Goal: Task Accomplishment & Management: Complete application form

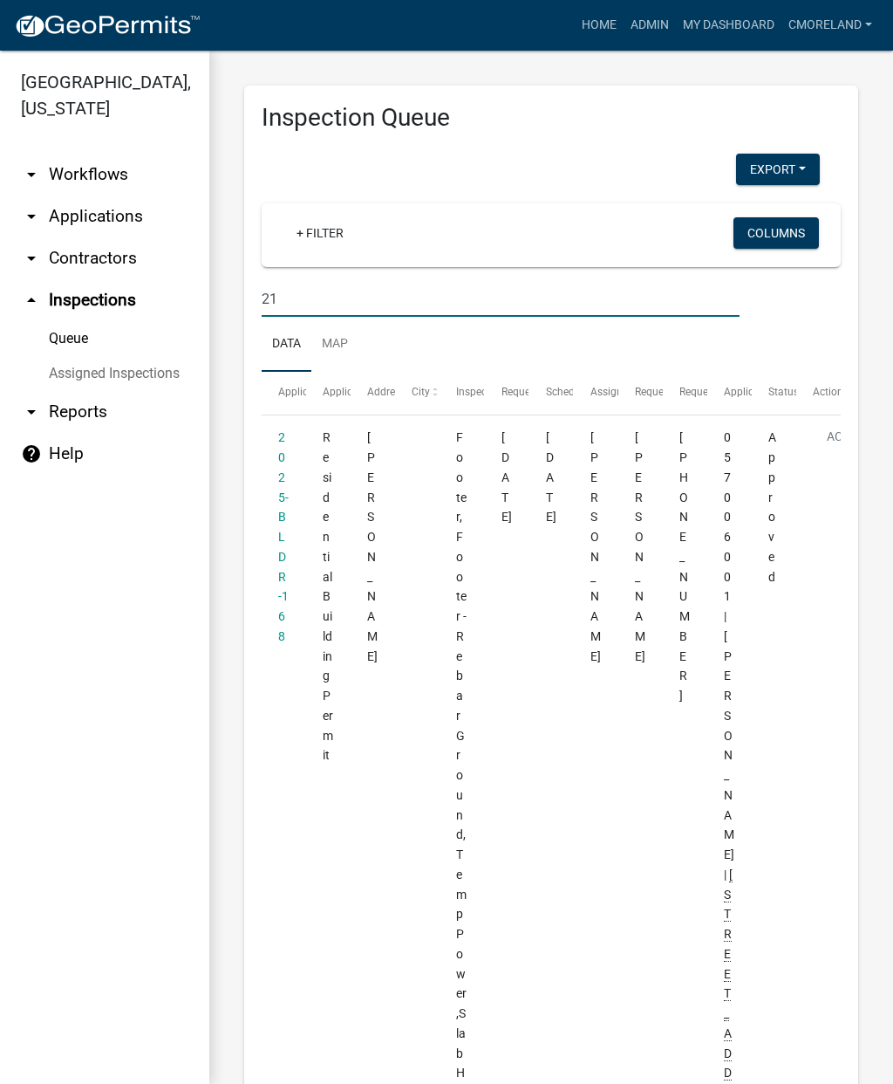
type input "2"
click at [324, 237] on link "+ Filter" at bounding box center [320, 232] width 75 height 31
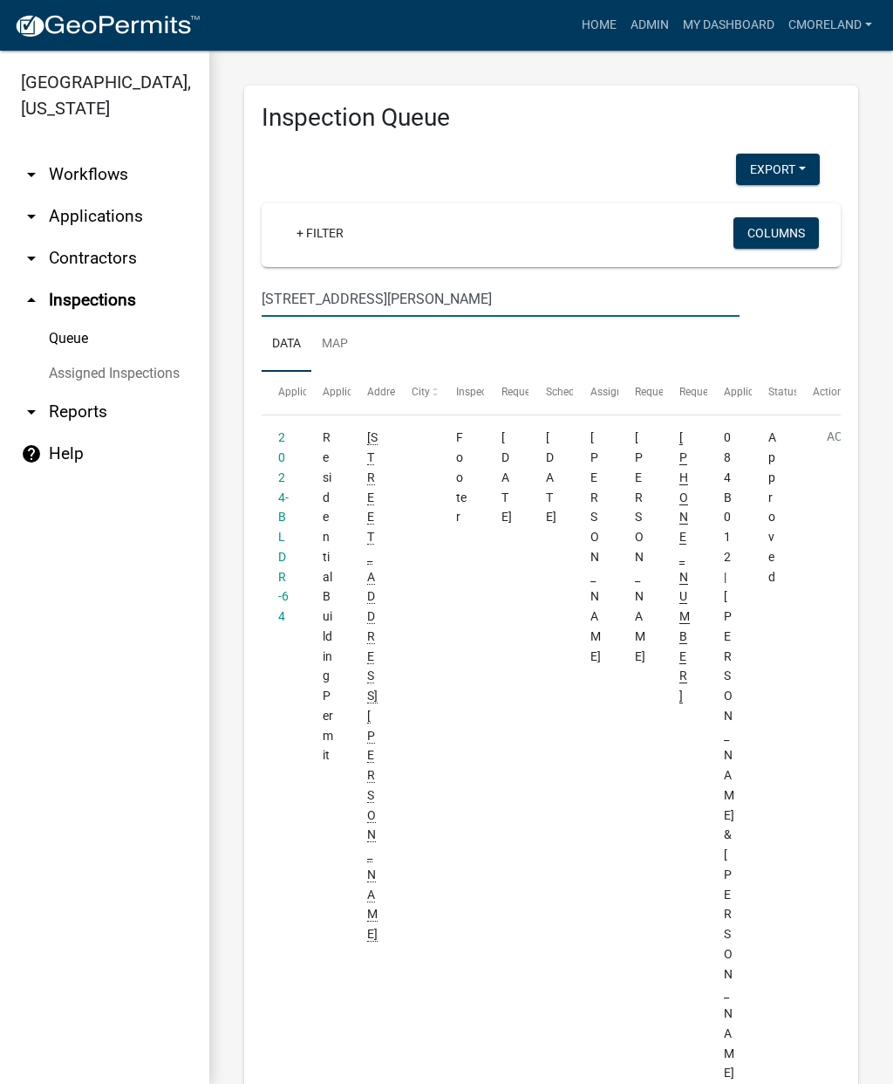
click at [374, 291] on input "[STREET_ADDRESS][PERSON_NAME]" at bounding box center [501, 299] width 478 height 36
type input "1"
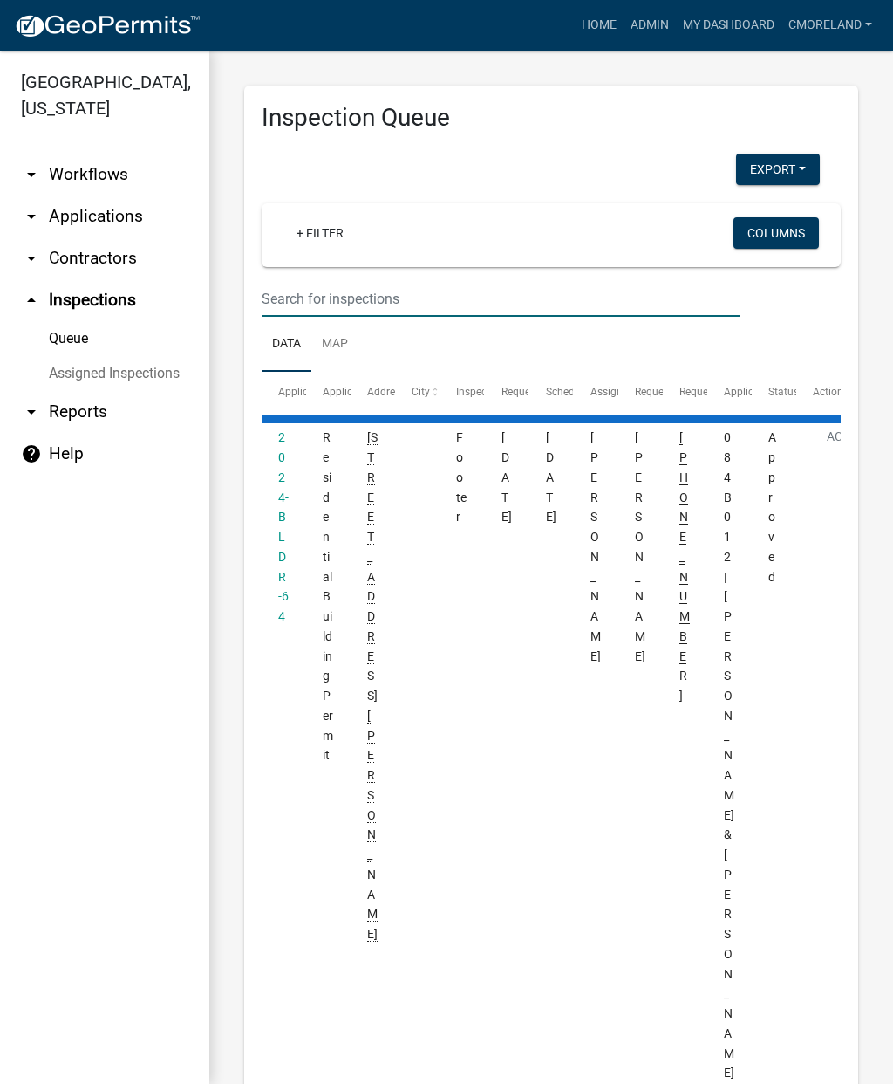
select select "2: 50"
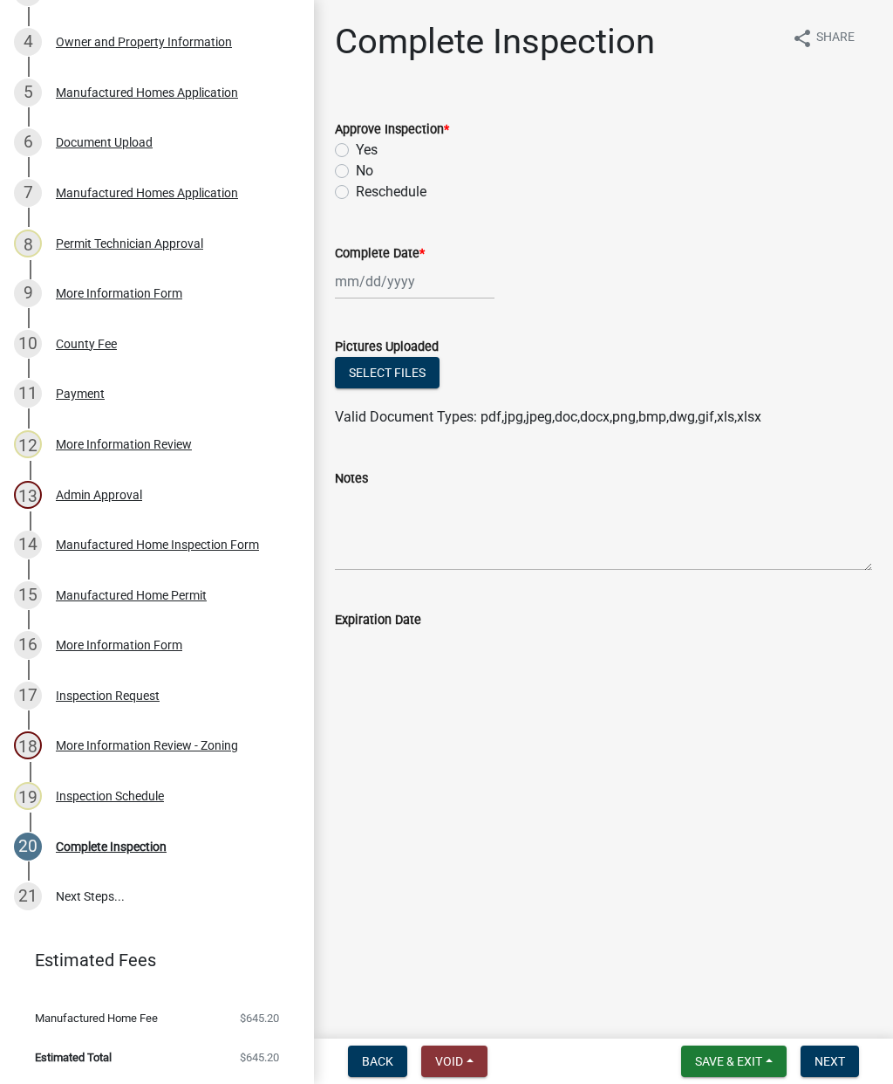
scroll to position [452, 0]
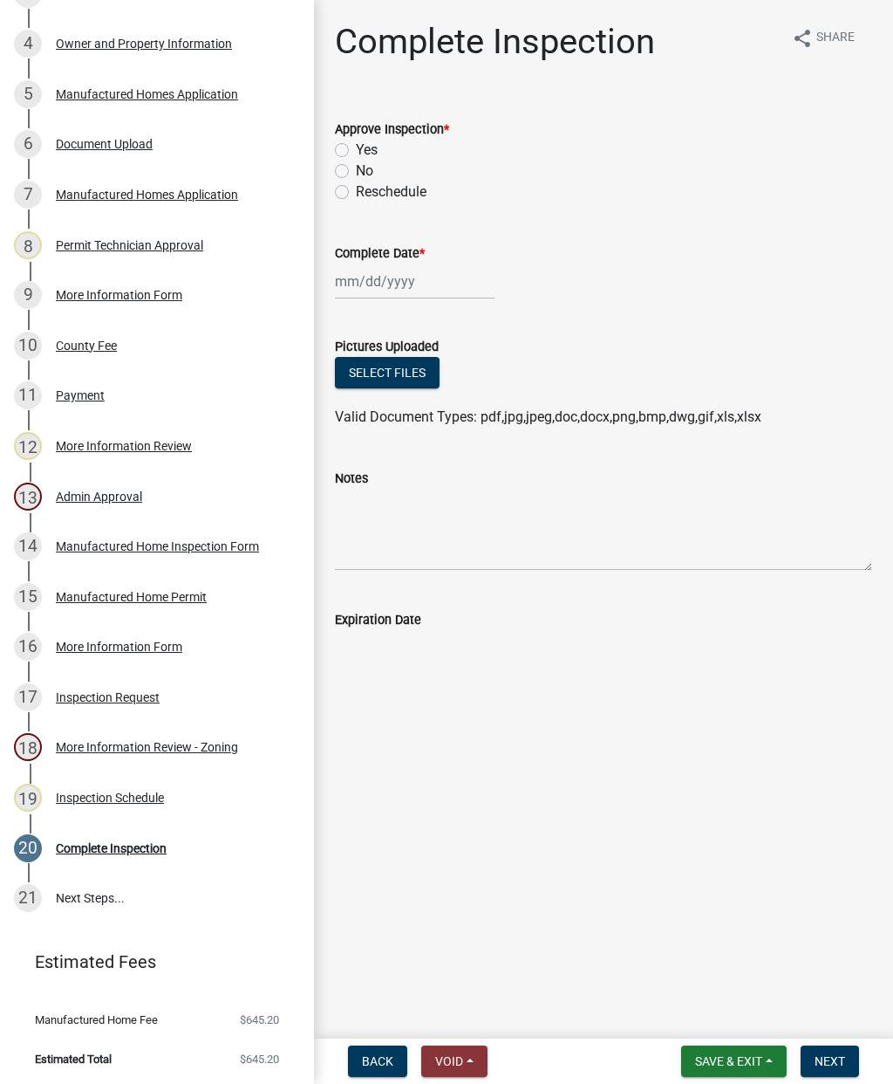
click at [356, 145] on label "Yes" at bounding box center [367, 150] width 22 height 21
click at [356, 145] on input "Yes" at bounding box center [361, 145] width 11 height 11
radio input "true"
click at [379, 279] on div at bounding box center [415, 281] width 160 height 36
select select "9"
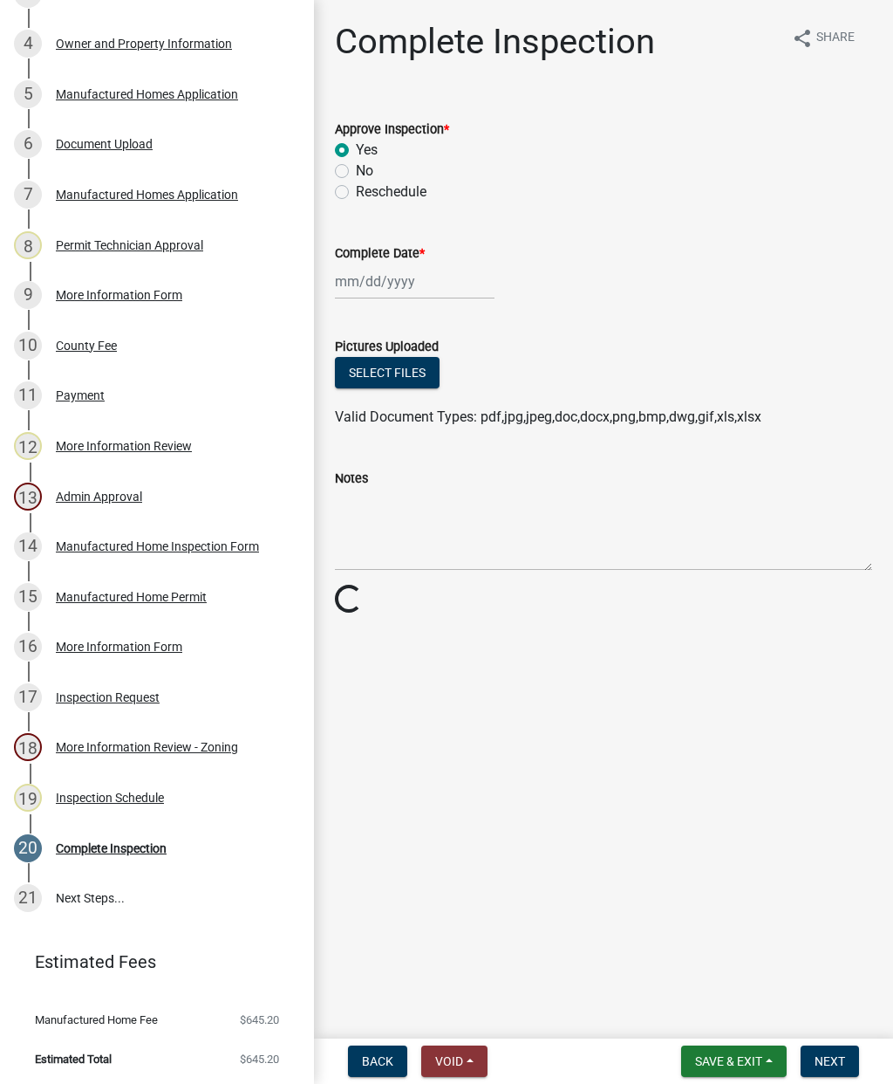
select select "2025"
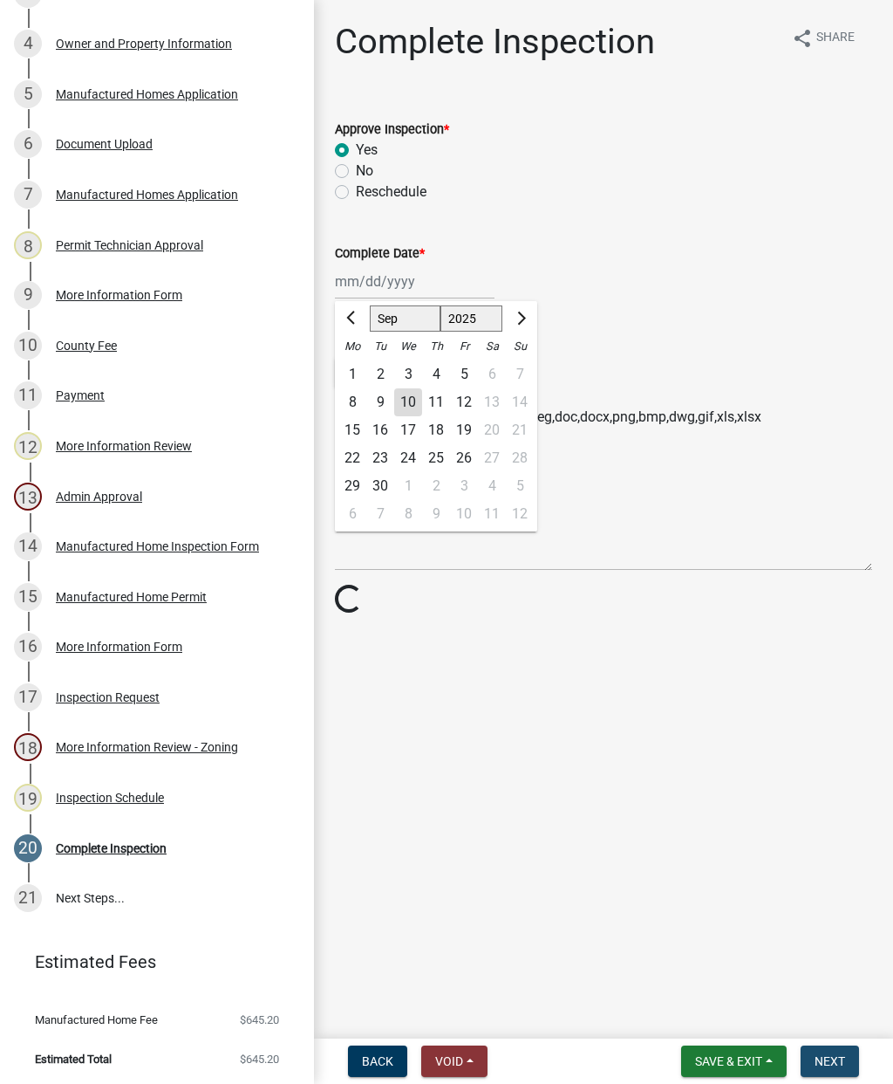
click at [851, 1053] on button "Next" at bounding box center [830, 1060] width 58 height 31
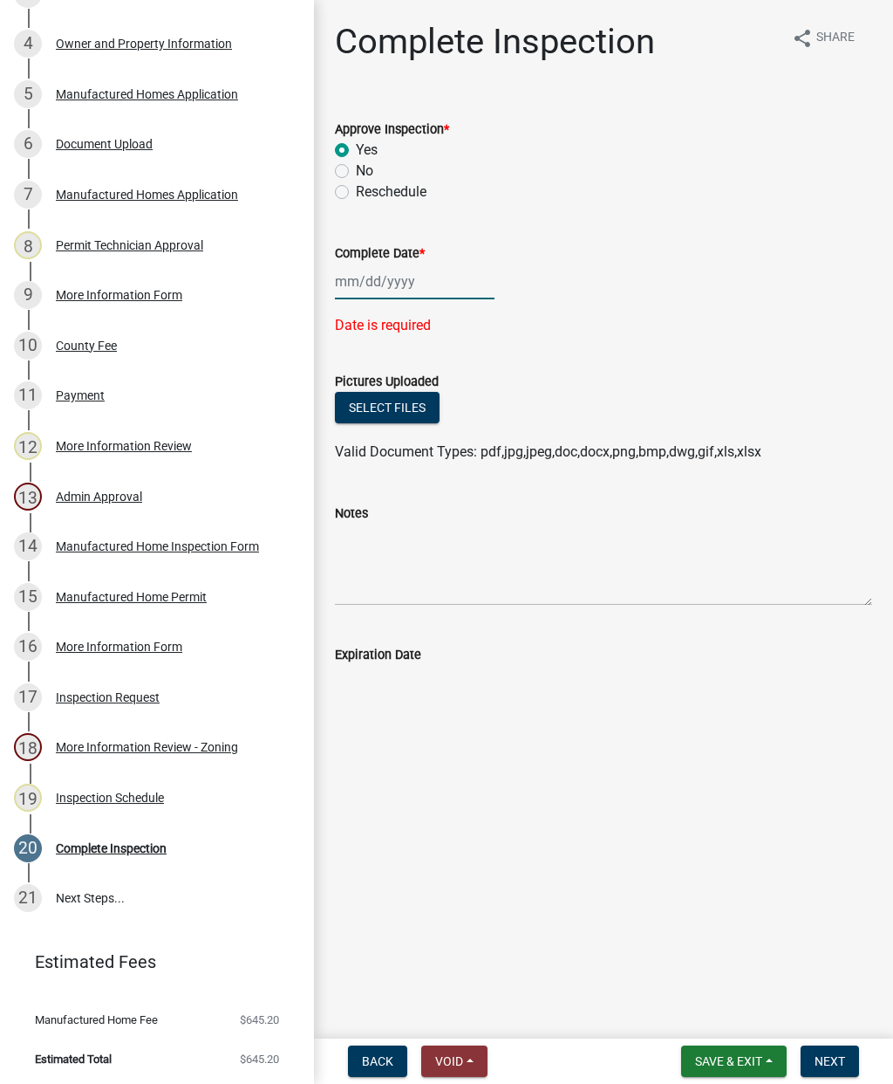
click at [374, 276] on div at bounding box center [415, 281] width 160 height 36
select select "9"
select select "2025"
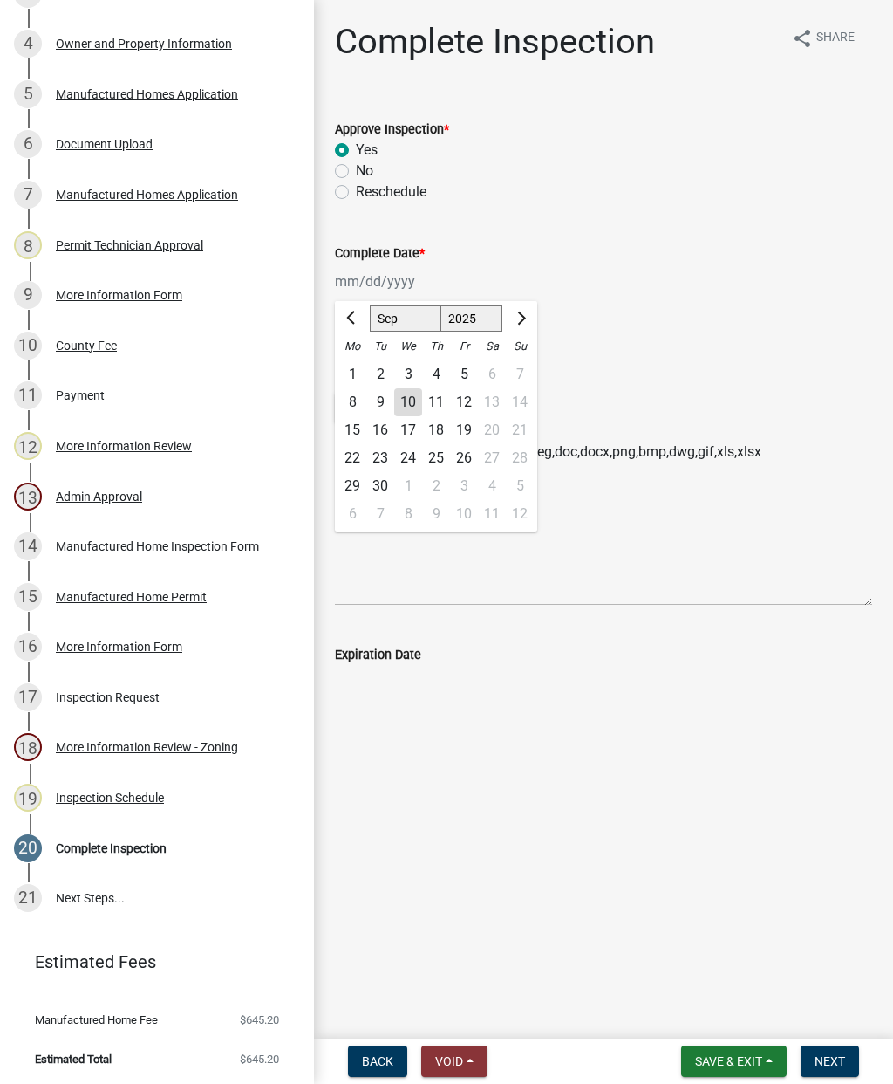
click at [411, 401] on div "10" at bounding box center [408, 402] width 28 height 28
type input "[DATE]"
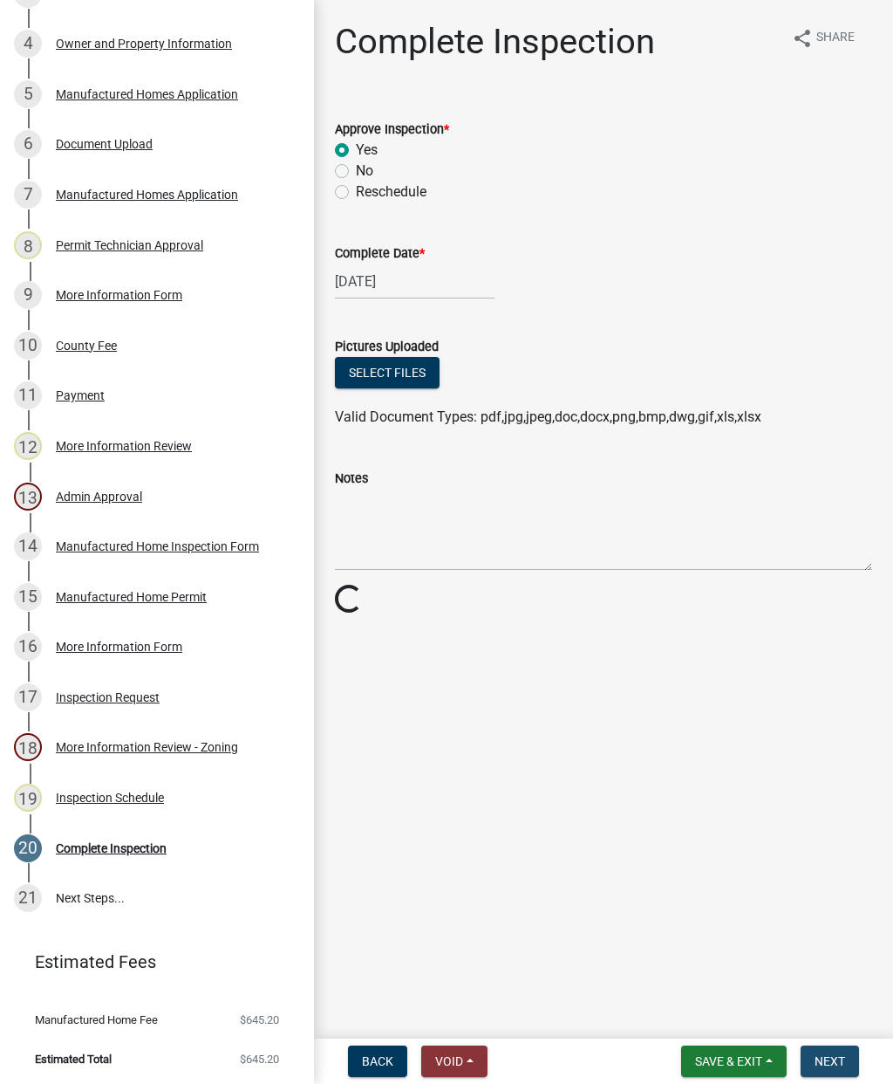
click at [843, 1057] on span "Next" at bounding box center [830, 1061] width 31 height 14
click at [826, 1070] on button "Next" at bounding box center [830, 1060] width 58 height 31
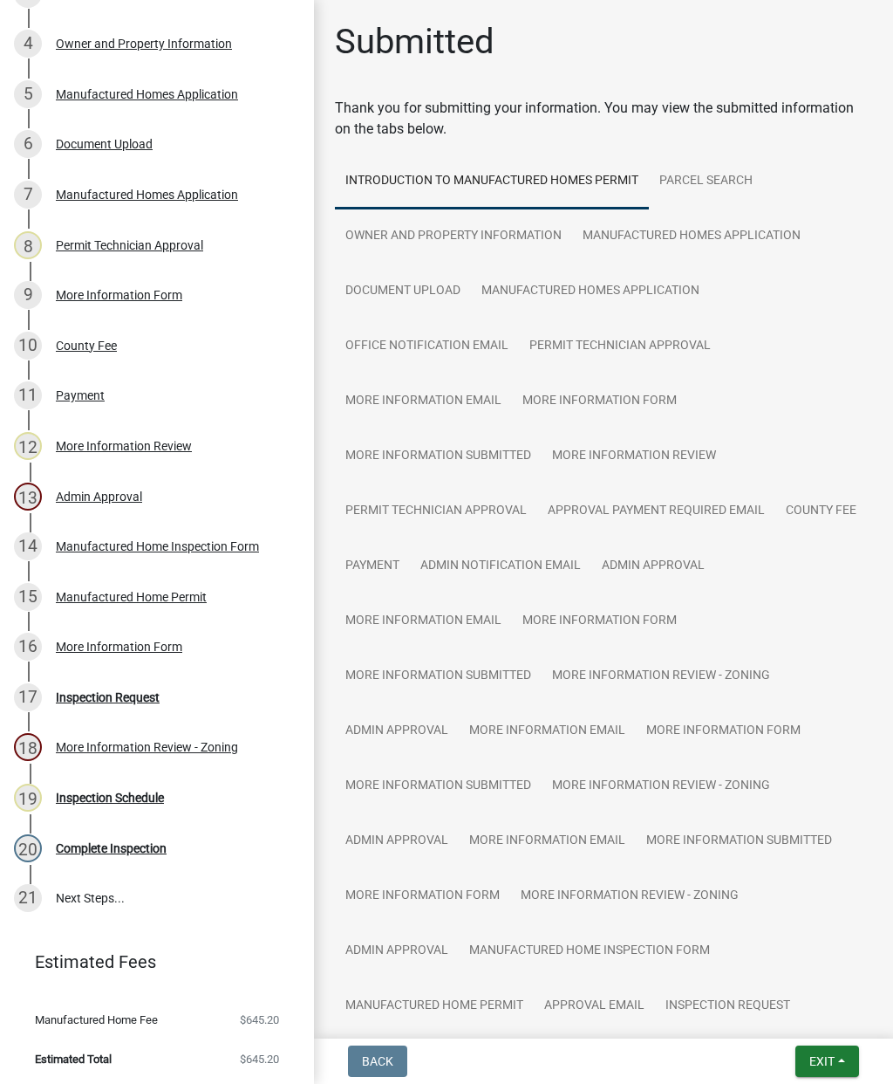
click at [834, 1070] on button "Exit" at bounding box center [828, 1060] width 64 height 31
click at [783, 1013] on button "Save & Exit" at bounding box center [791, 1016] width 140 height 42
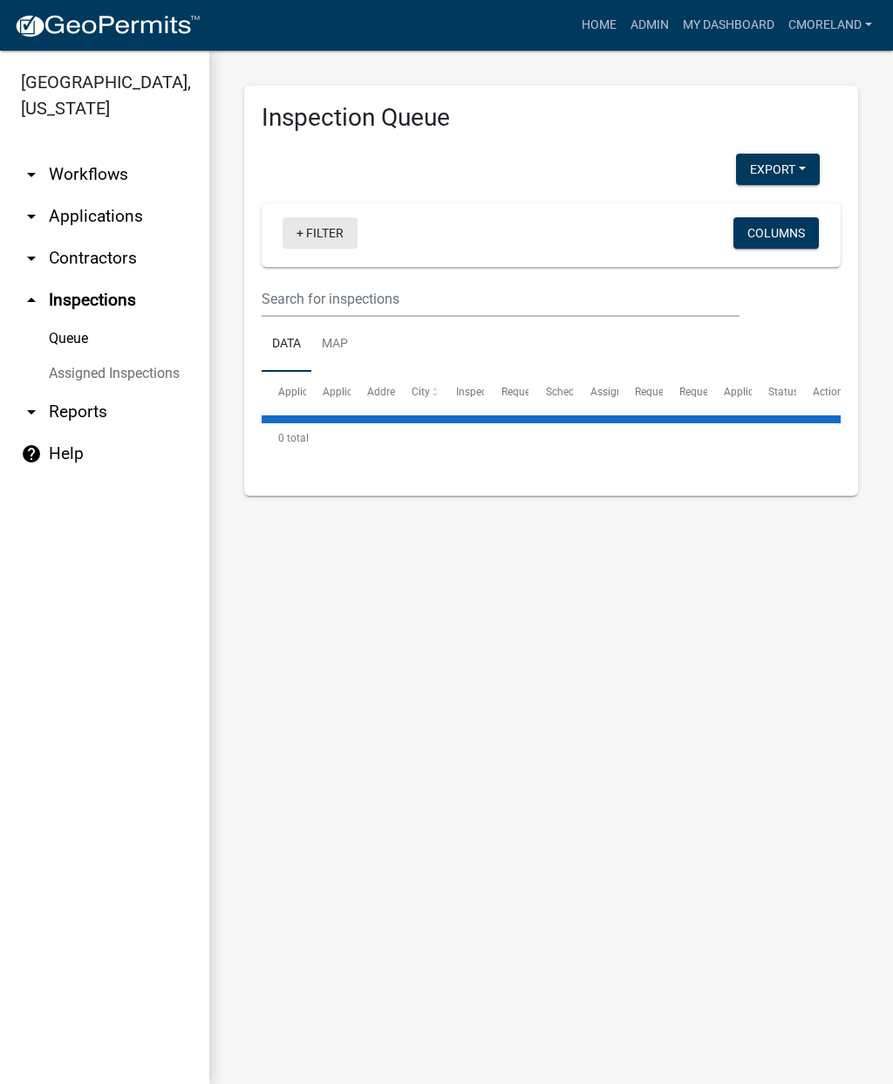
select select "2: 50"
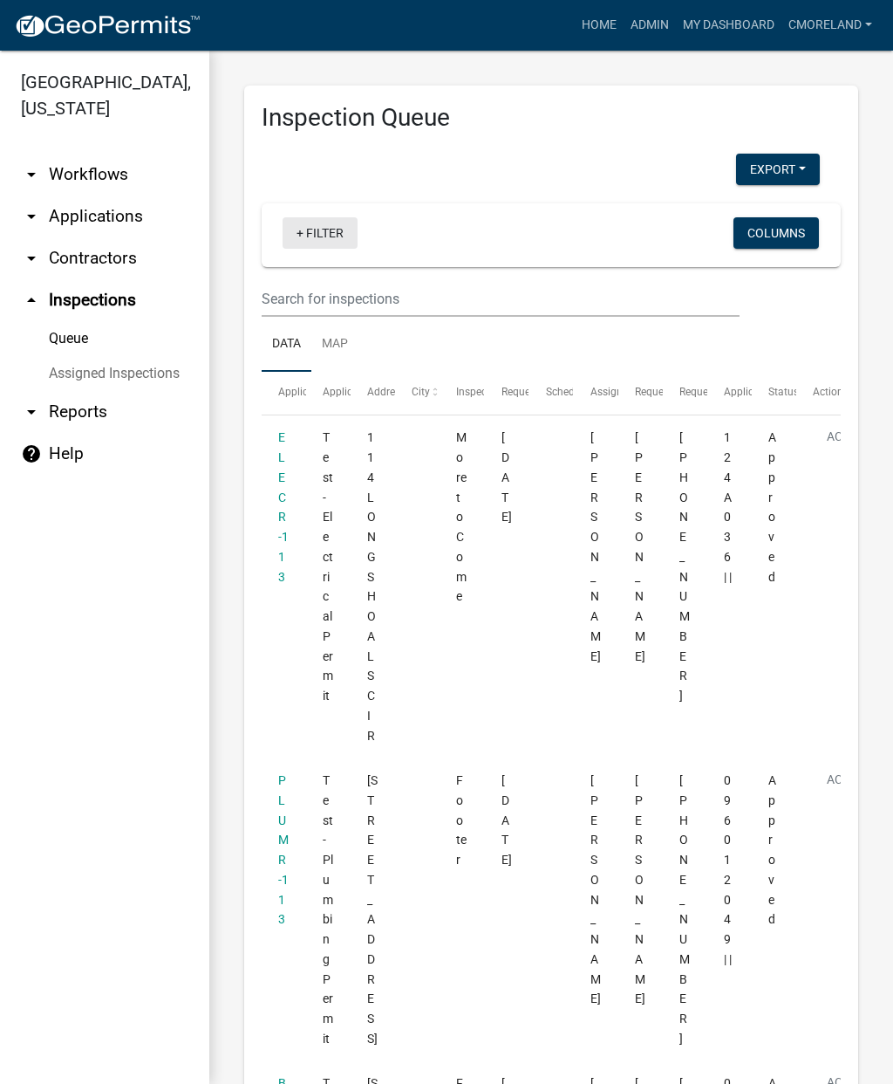
click at [309, 239] on link "+ Filter" at bounding box center [320, 232] width 75 height 31
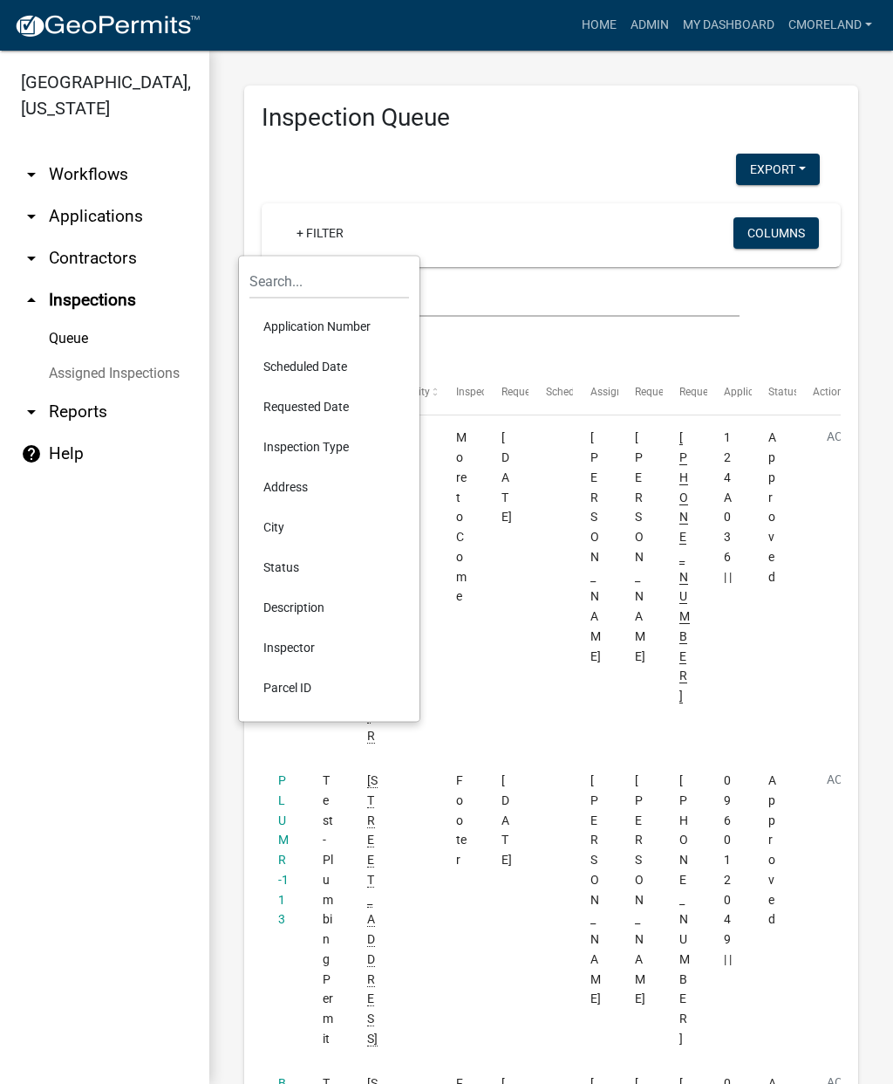
click at [313, 370] on li "Scheduled Date" at bounding box center [330, 366] width 160 height 40
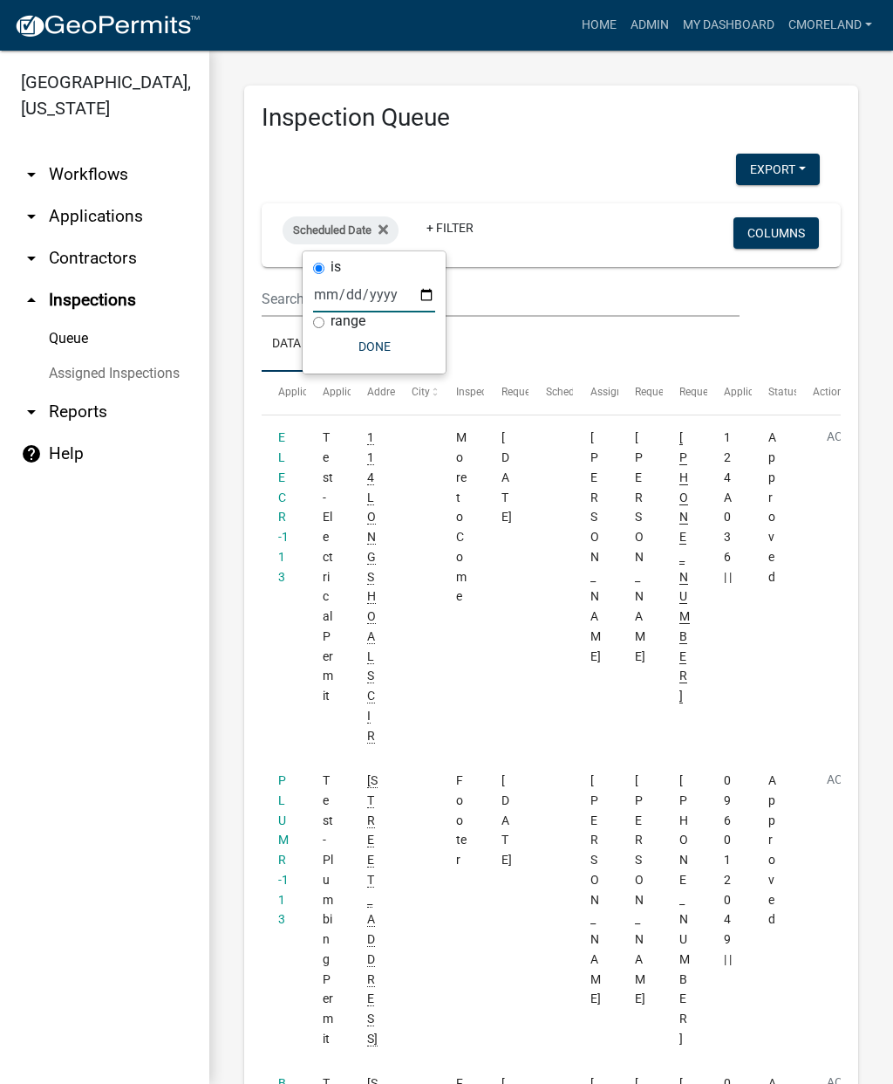
click at [359, 290] on input "date" at bounding box center [374, 295] width 122 height 36
type input "[DATE]"
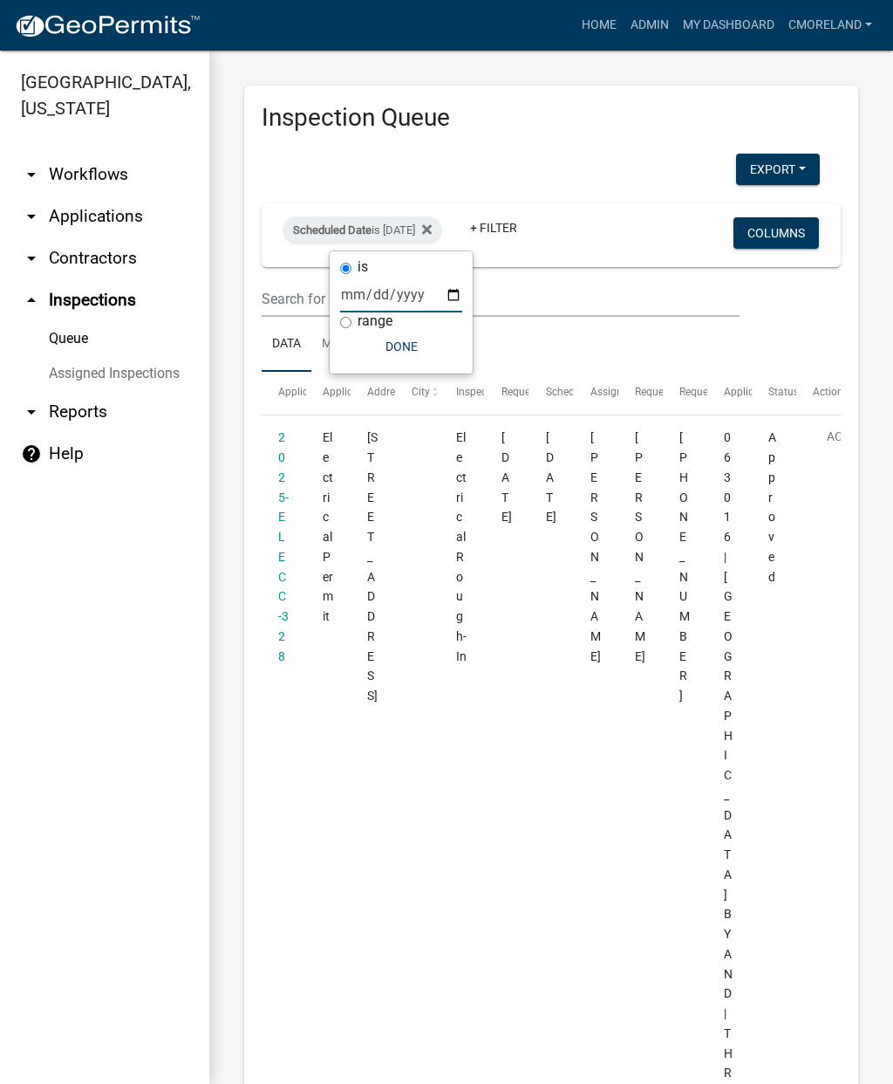
click at [375, 339] on button "Done" at bounding box center [401, 346] width 122 height 31
click at [531, 228] on link "+ Filter" at bounding box center [493, 227] width 75 height 31
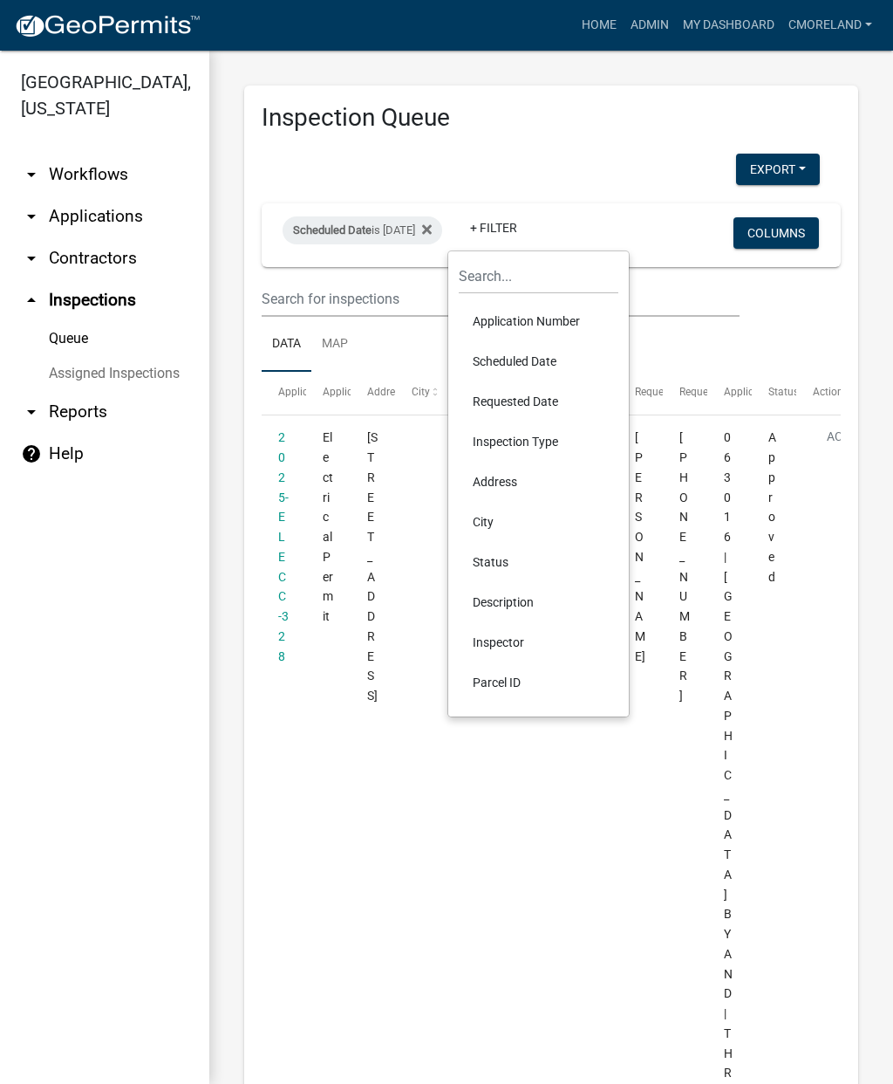
click at [502, 645] on li "Inspector" at bounding box center [539, 642] width 160 height 40
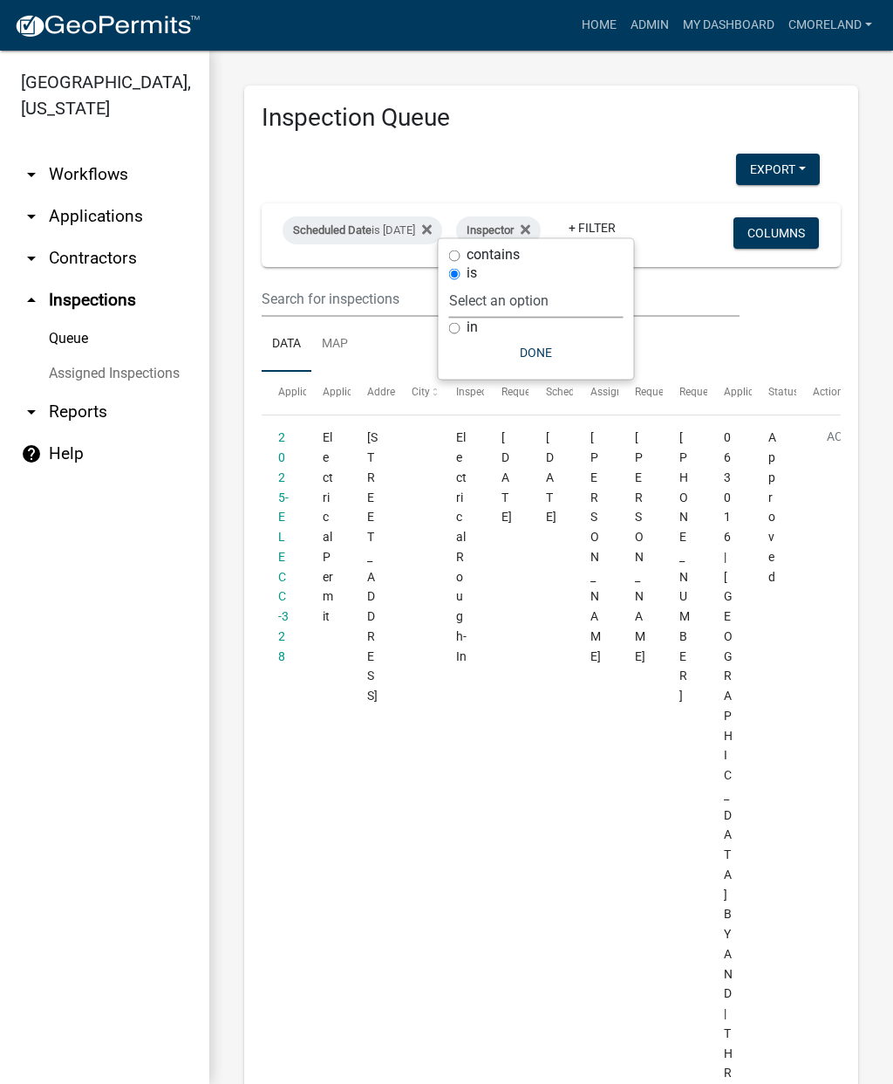
click at [573, 306] on select "Select an option None [PERSON_NAME] [PERSON_NAME] [PERSON_NAME] Quistan [PERSON…" at bounding box center [536, 301] width 174 height 36
select select "a0ea4169-8540-4a2c-b9f4-cf4c1ffdeb95"
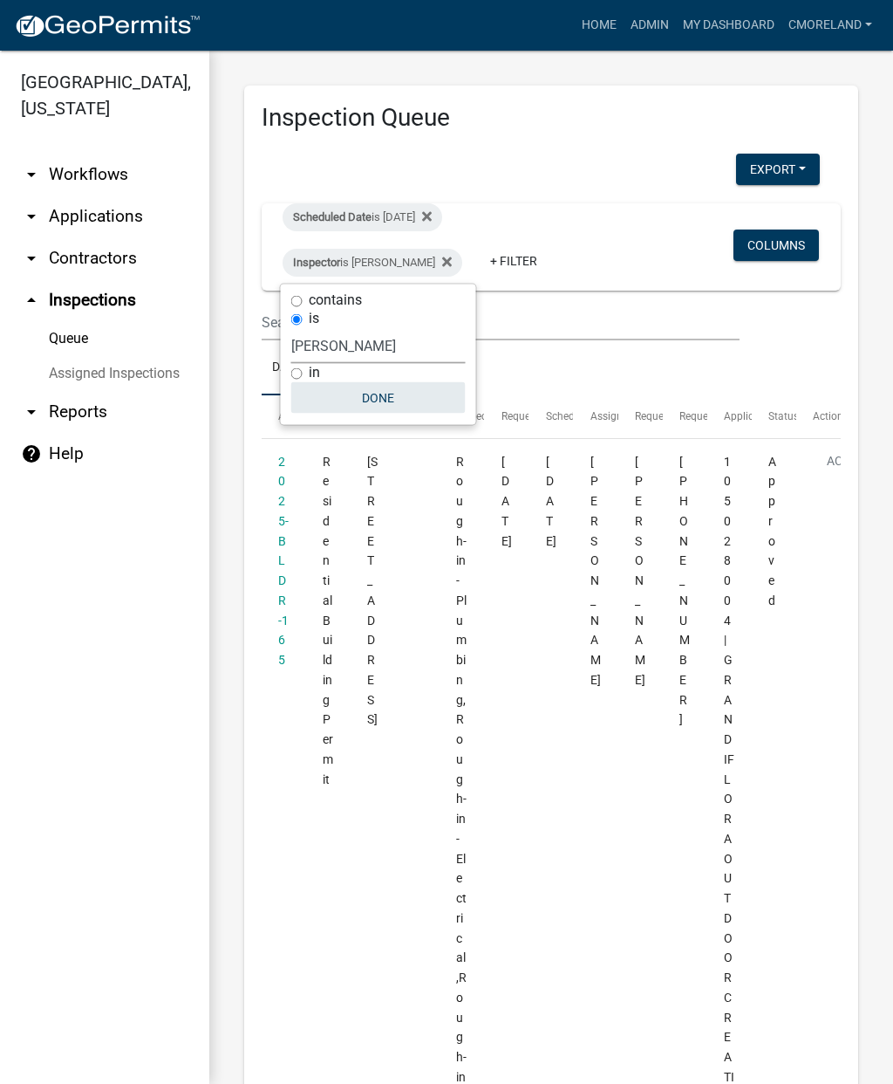
click at [389, 405] on button "Done" at bounding box center [378, 397] width 174 height 31
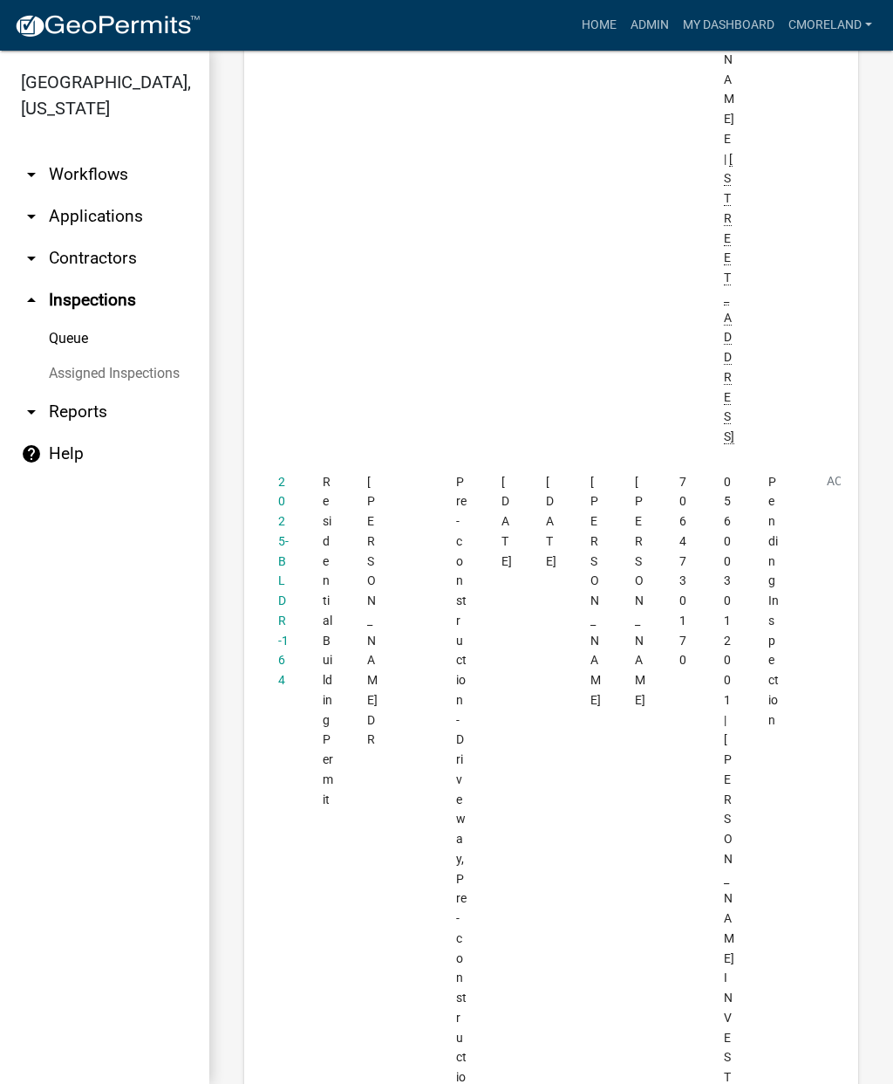
scroll to position [2821, 0]
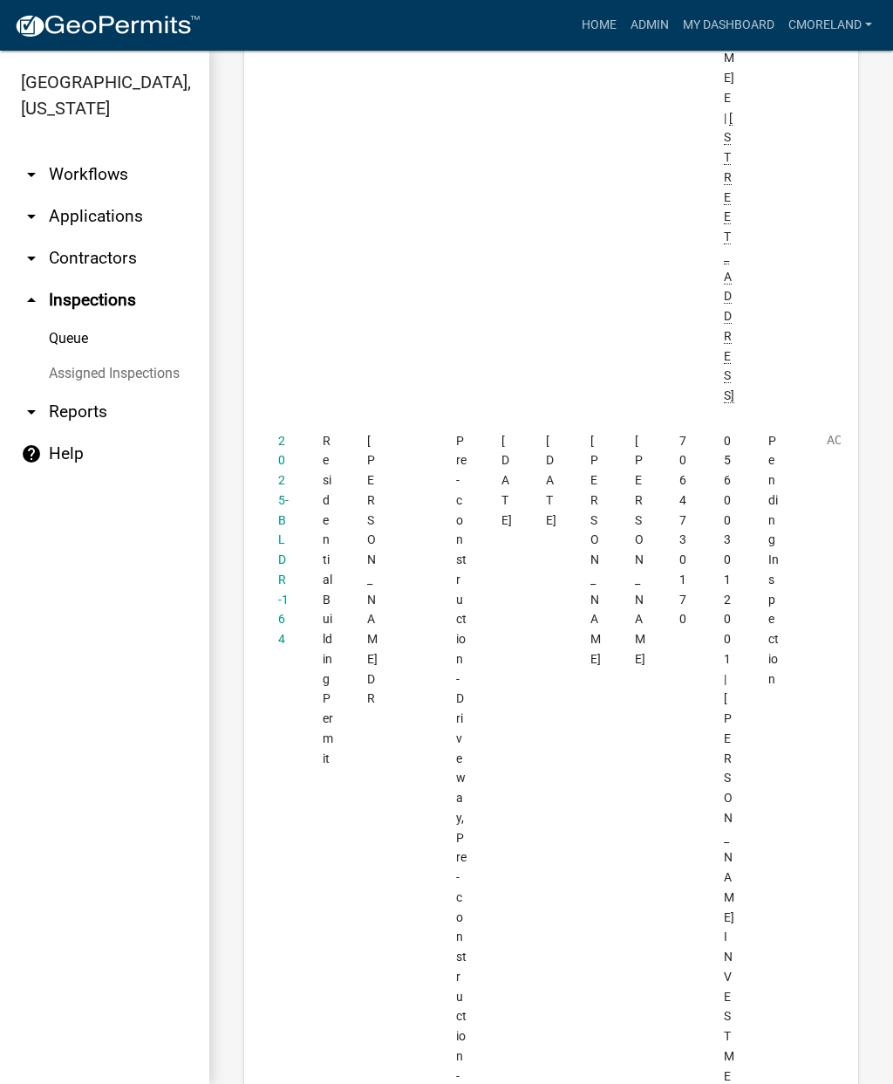
click at [279, 434] on link "2025-BLDR-164" at bounding box center [283, 540] width 10 height 213
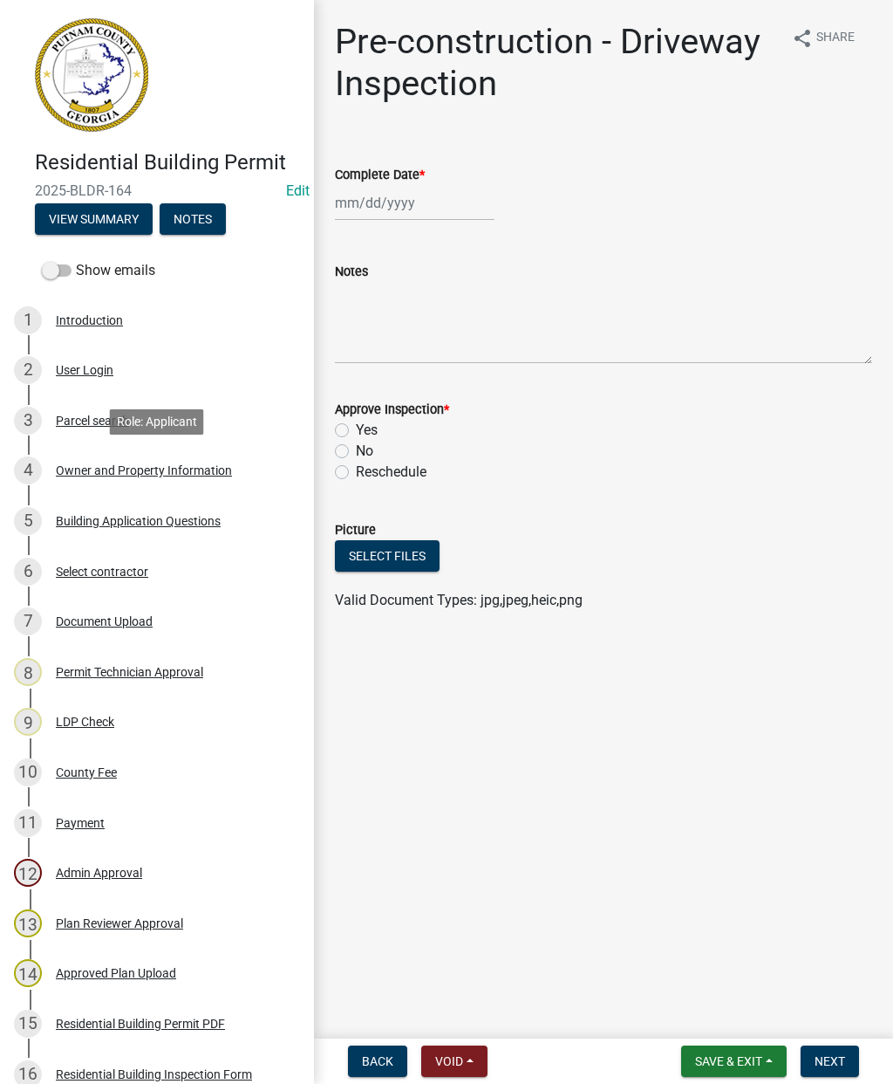
click at [154, 481] on div "4 Owner and Property Information" at bounding box center [150, 470] width 272 height 28
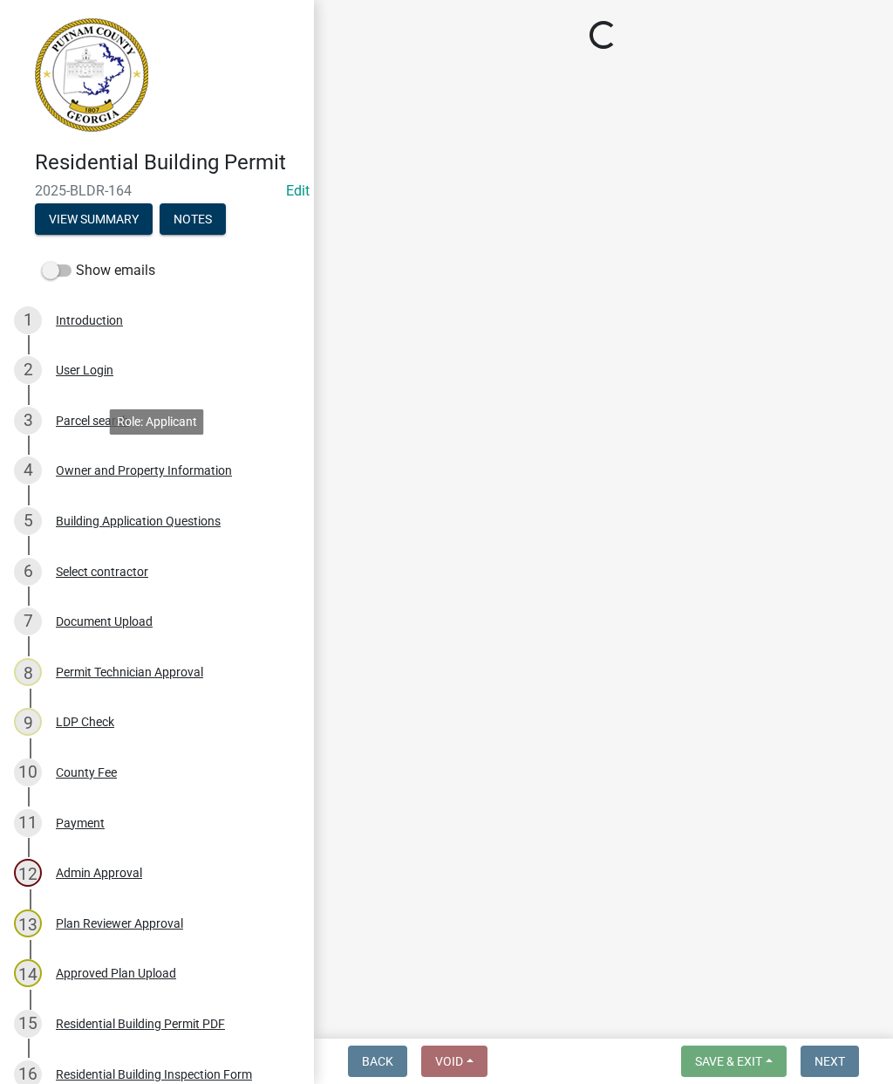
select select "34fe85c2-5f76-4343-b6bb-8ca387e0bed7"
select select "83394b22-4a11-496c-8e5c-75ade2e72faf"
select select "295c155f-de53-4b68-9fdd-08c8883e9b6f"
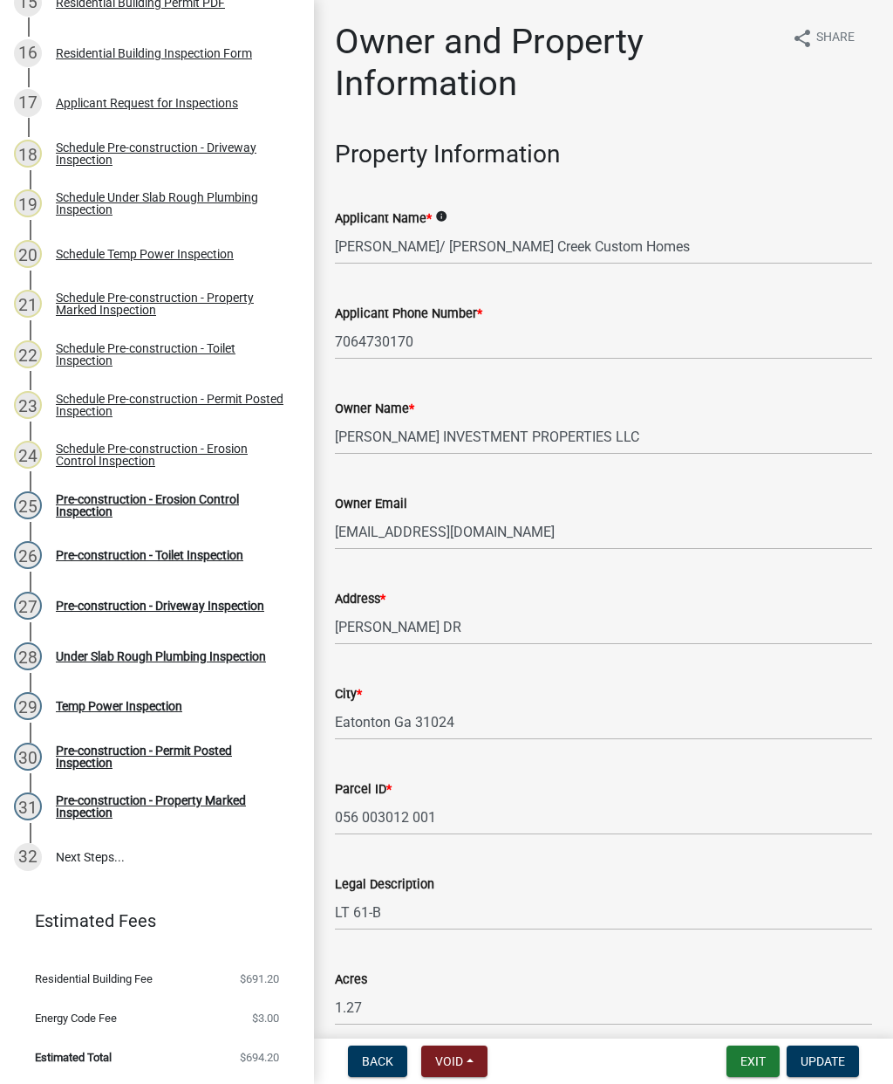
scroll to position [1020, 0]
click at [133, 504] on div "Pre-construction - Erosion Control Inspection" at bounding box center [171, 506] width 230 height 24
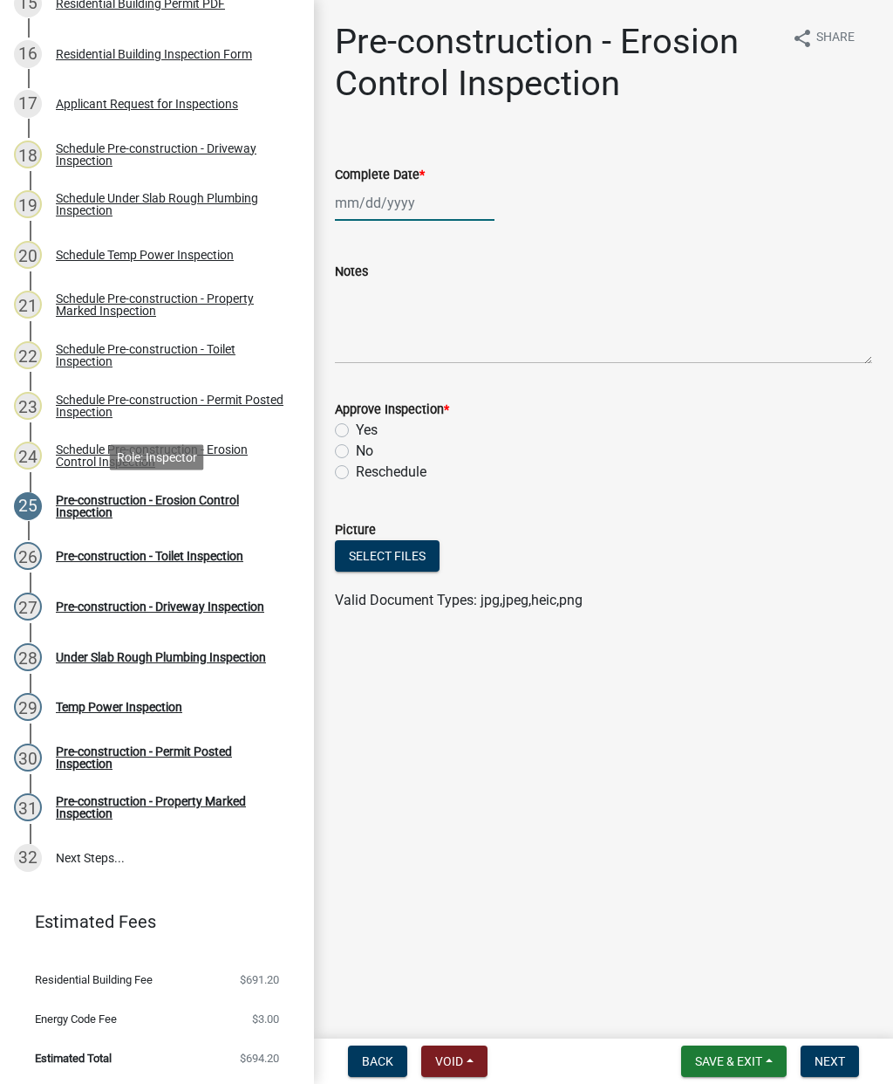
click at [366, 198] on div at bounding box center [415, 203] width 160 height 36
select select "9"
select select "2025"
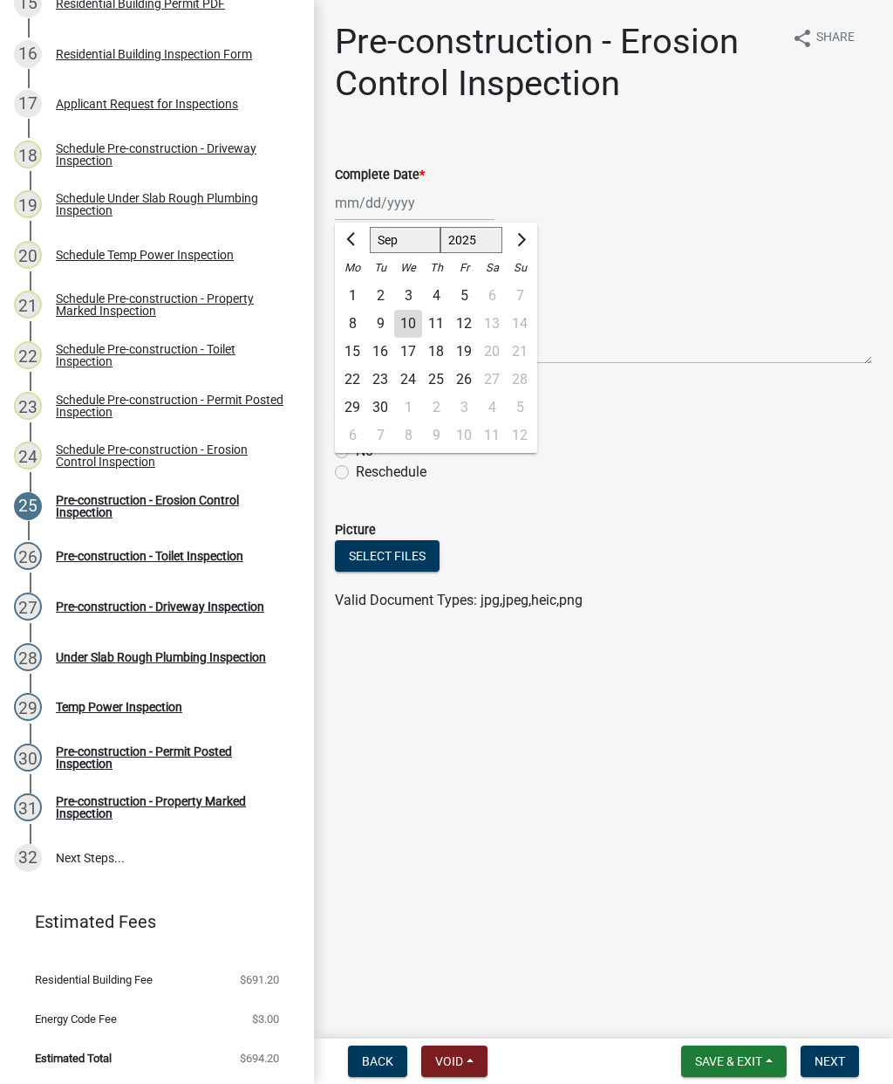
click at [407, 329] on div "10" at bounding box center [408, 324] width 28 height 28
type input "[DATE]"
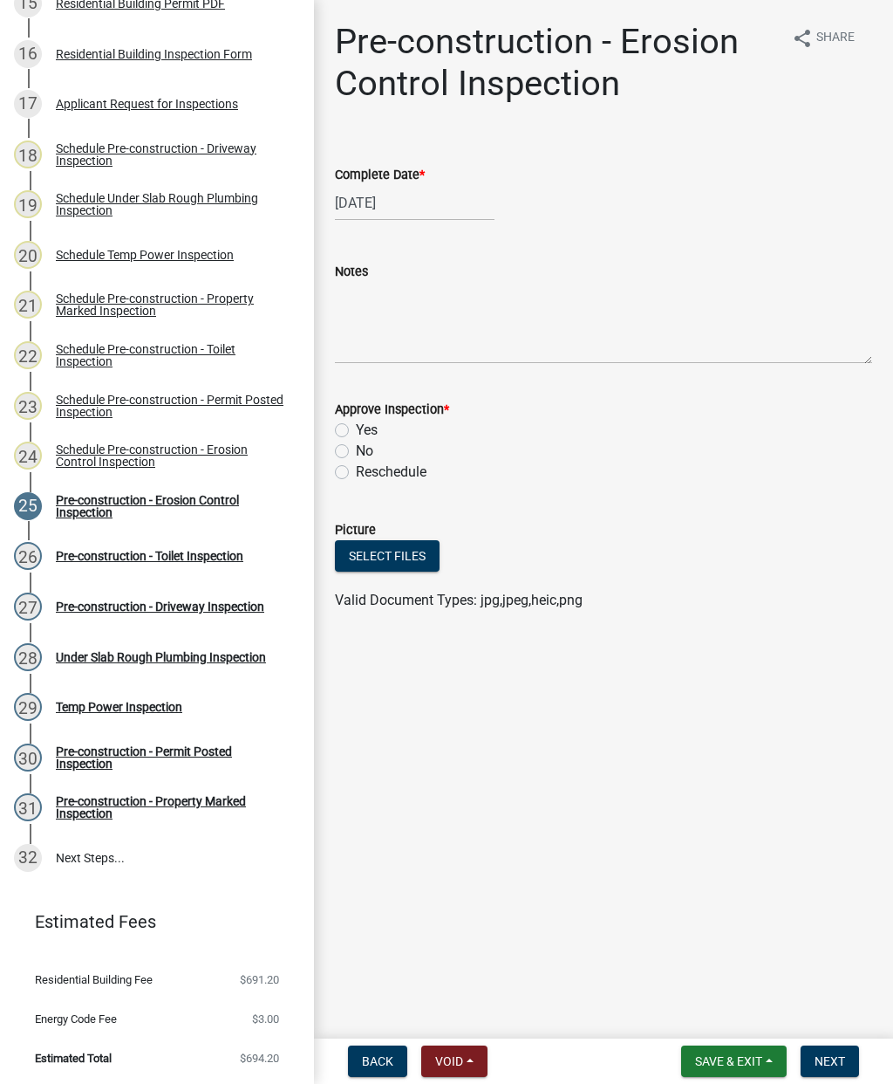
click at [356, 430] on label "Yes" at bounding box center [367, 430] width 22 height 21
click at [356, 430] on input "Yes" at bounding box center [361, 425] width 11 height 11
radio input "true"
click at [837, 1063] on span "Next" at bounding box center [830, 1061] width 31 height 14
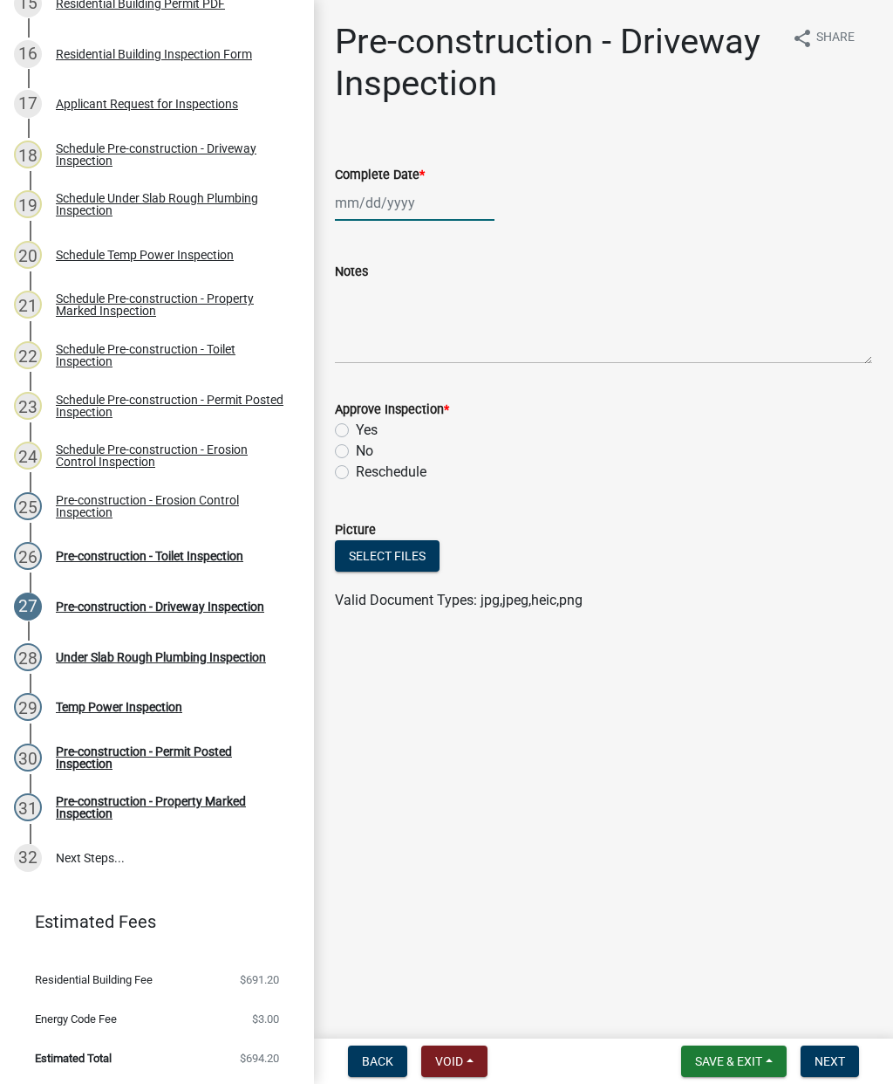
click at [395, 198] on div at bounding box center [415, 203] width 160 height 36
select select "9"
select select "2025"
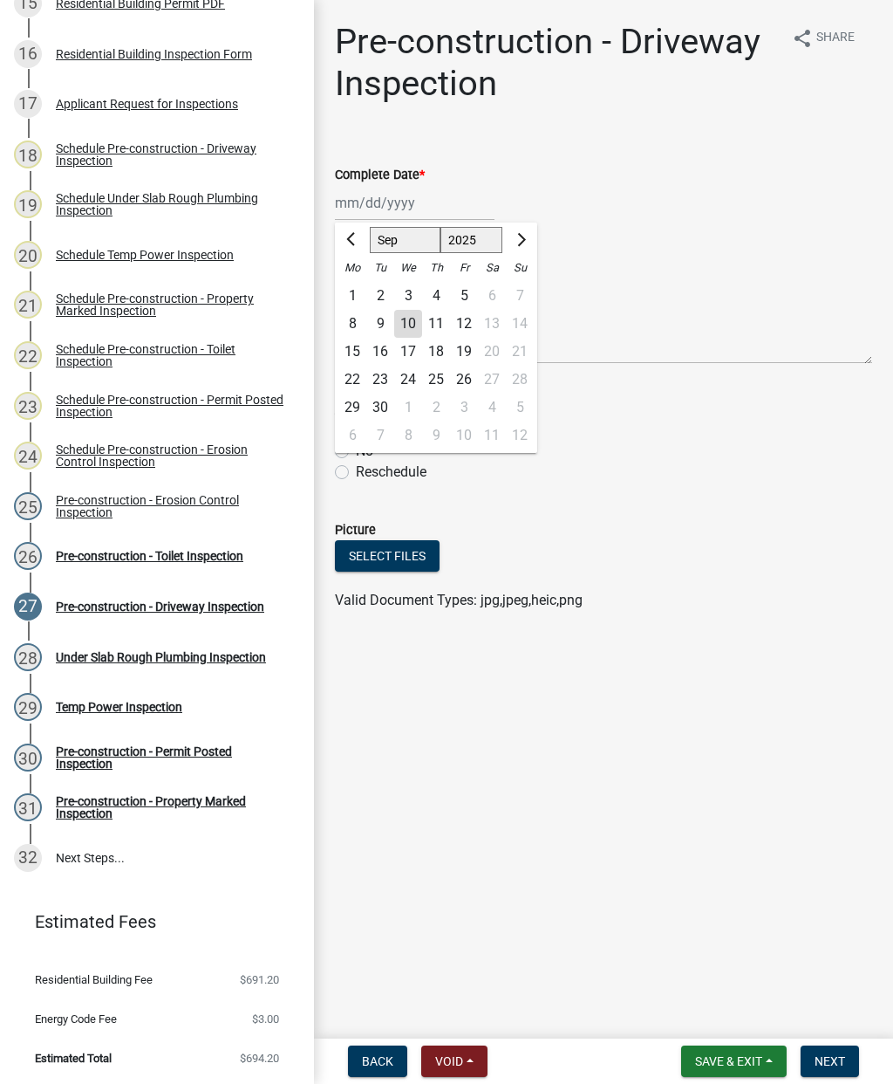
click at [411, 318] on div "10" at bounding box center [408, 324] width 28 height 28
type input "[DATE]"
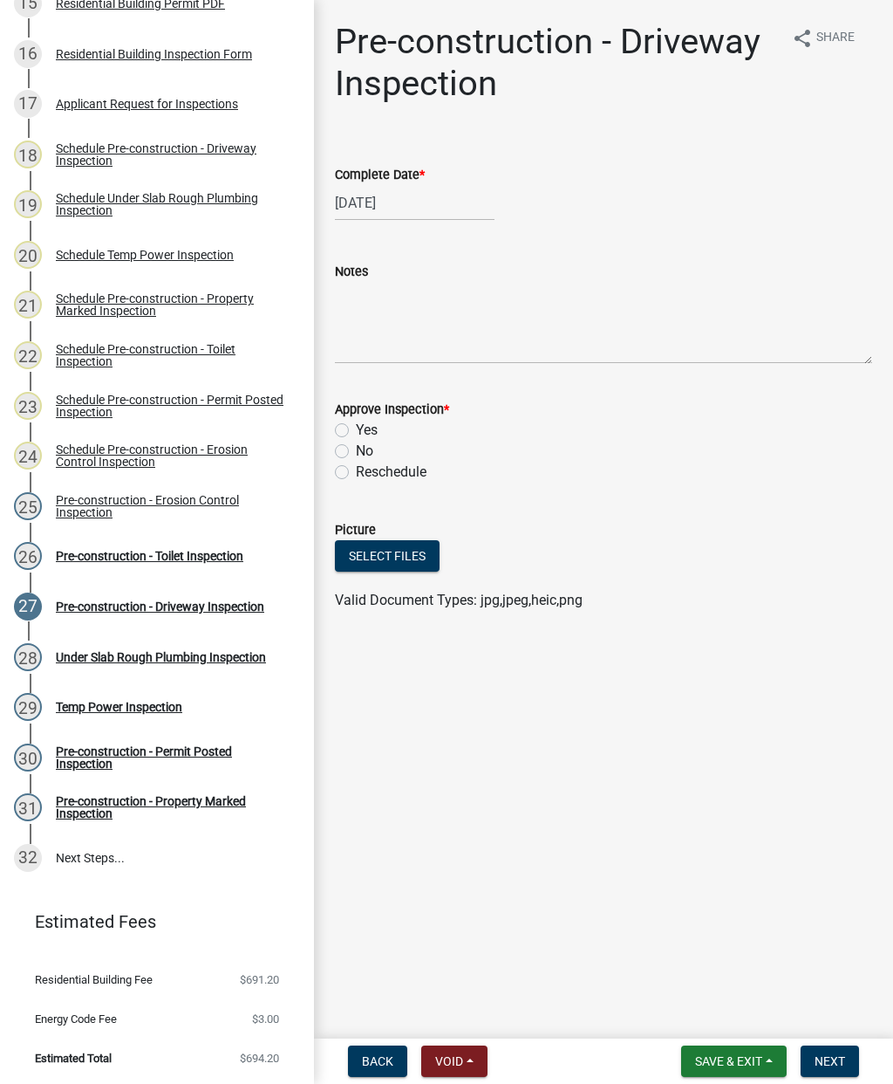
click at [350, 419] on div "Approve Inspection *" at bounding box center [603, 409] width 537 height 21
click at [356, 430] on label "Yes" at bounding box center [367, 430] width 22 height 21
click at [356, 430] on input "Yes" at bounding box center [361, 425] width 11 height 11
radio input "true"
click at [841, 1057] on span "Next" at bounding box center [830, 1061] width 31 height 14
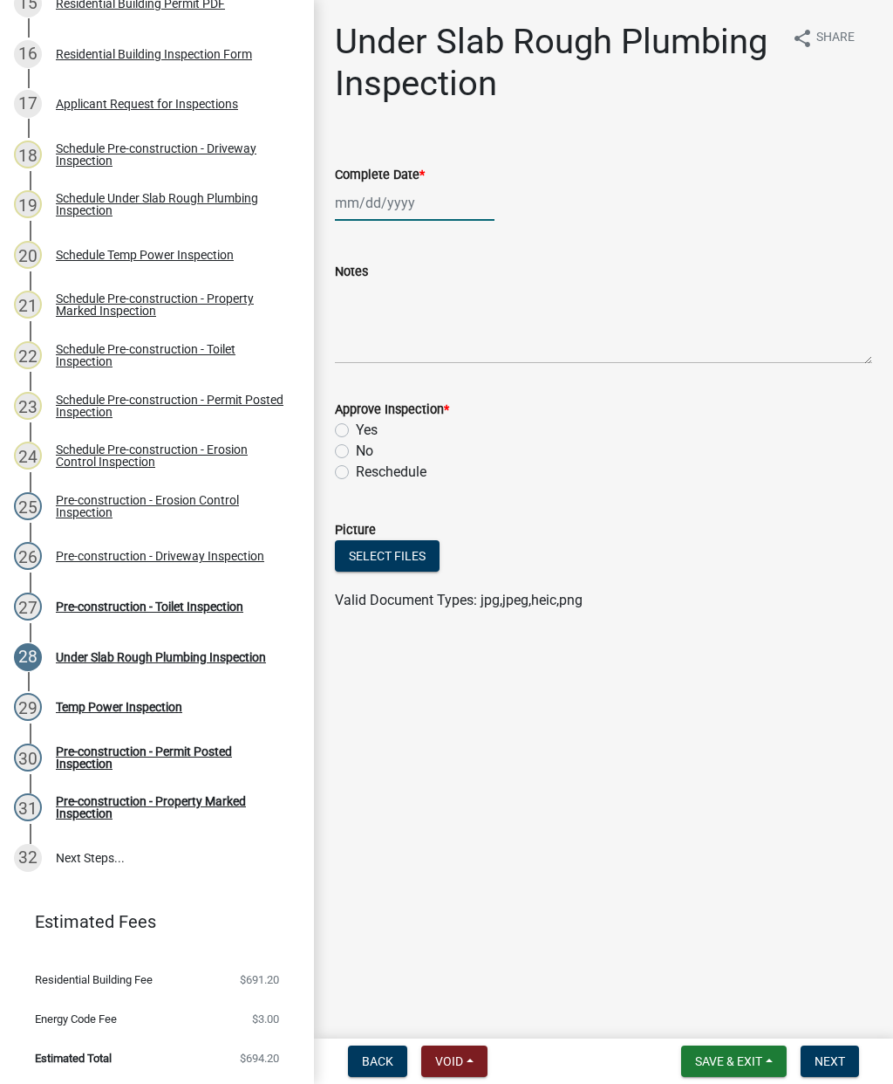
click at [378, 211] on div at bounding box center [415, 203] width 160 height 36
select select "9"
select select "2025"
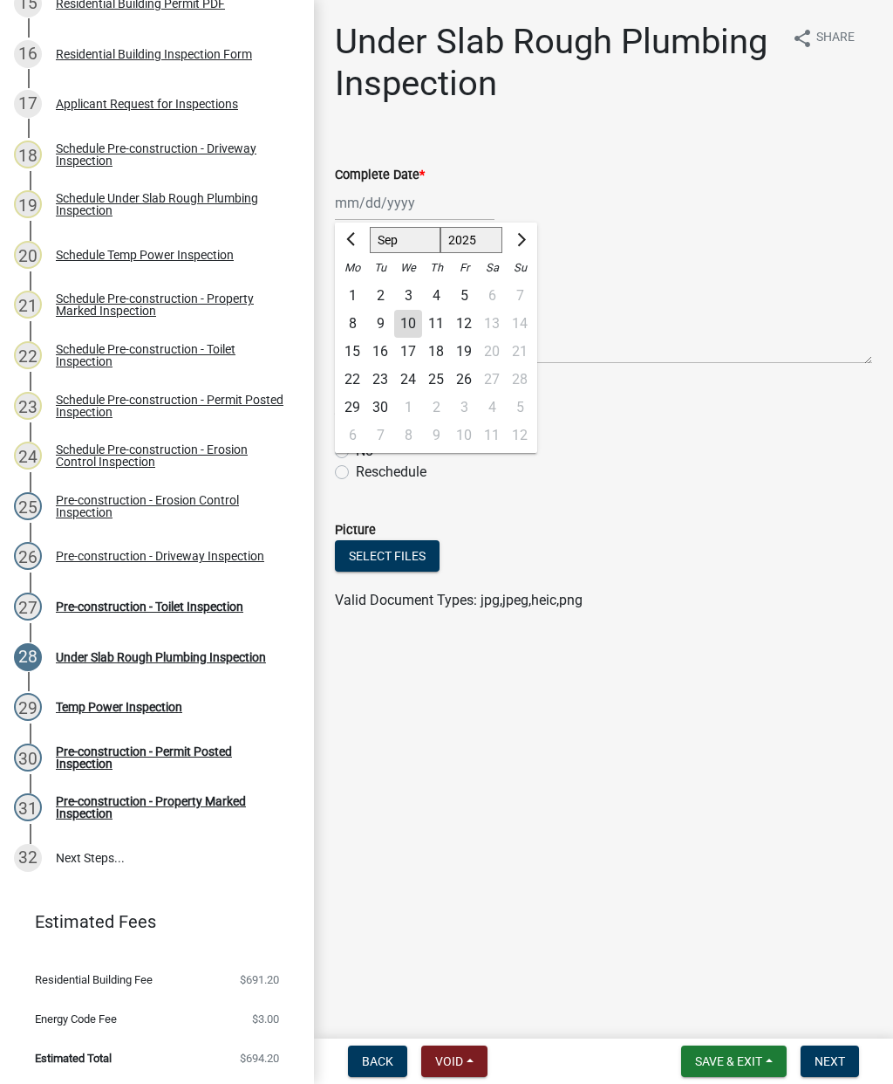
click at [410, 327] on div "10" at bounding box center [408, 324] width 28 height 28
type input "[DATE]"
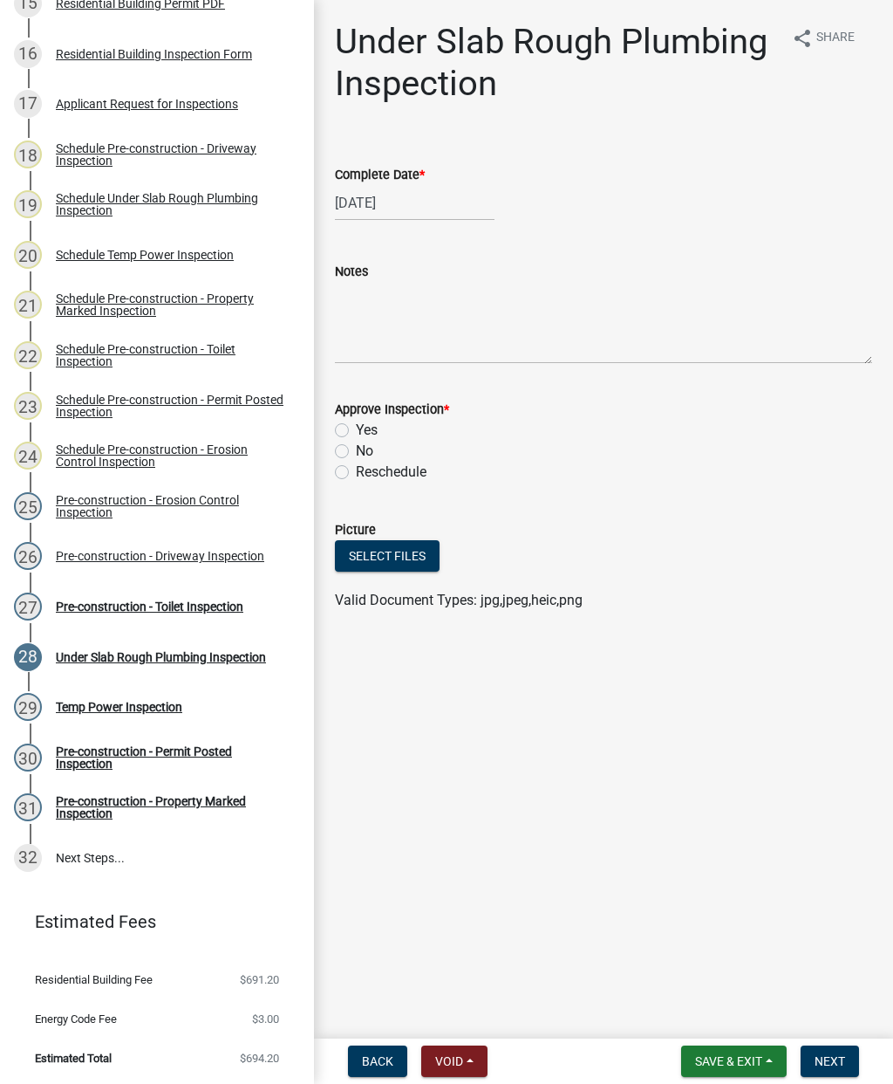
click at [349, 425] on div "Yes" at bounding box center [603, 430] width 537 height 21
click at [356, 433] on label "Yes" at bounding box center [367, 430] width 22 height 21
click at [356, 431] on input "Yes" at bounding box center [361, 425] width 11 height 11
radio input "true"
click at [837, 1057] on span "Next" at bounding box center [830, 1061] width 31 height 14
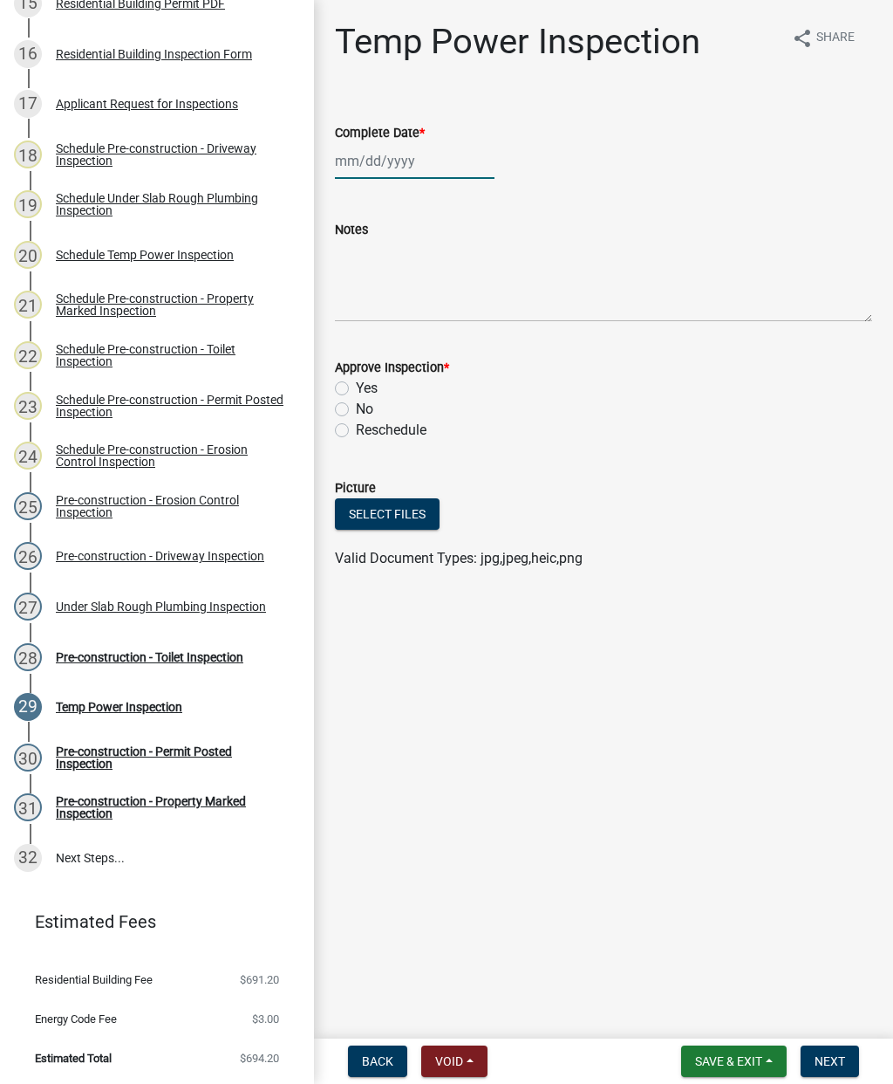
click at [411, 164] on div at bounding box center [415, 161] width 160 height 36
select select "9"
select select "2025"
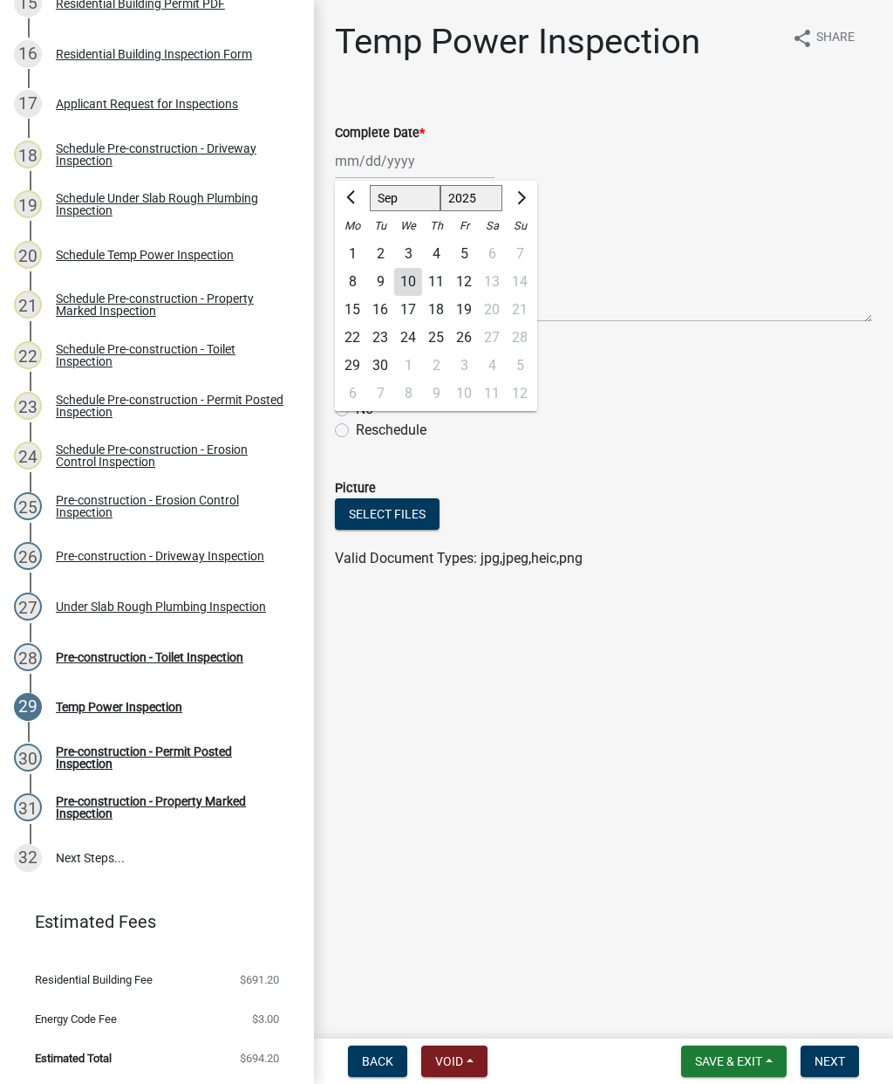
click at [408, 285] on div "10" at bounding box center [408, 282] width 28 height 28
type input "[DATE]"
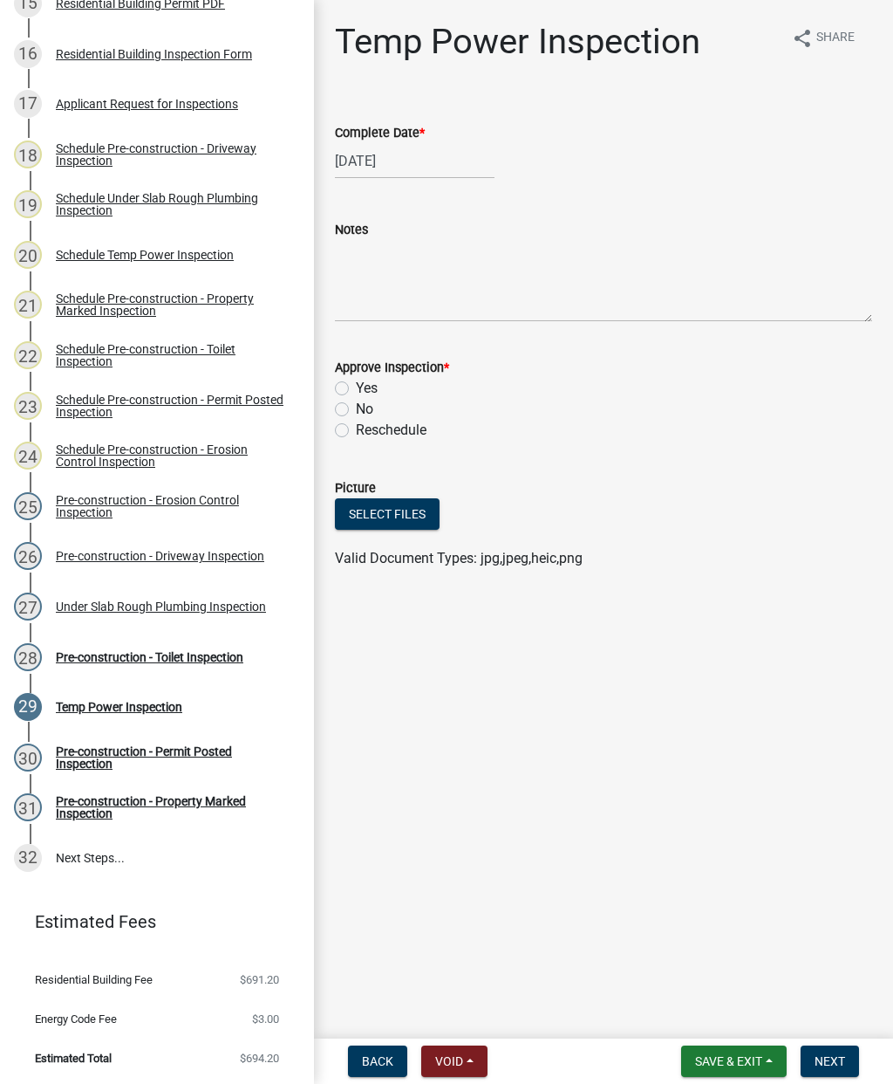
click at [356, 387] on label "Yes" at bounding box center [367, 388] width 22 height 21
click at [356, 387] on input "Yes" at bounding box center [361, 383] width 11 height 11
radio input "true"
click at [856, 1068] on button "Next" at bounding box center [830, 1060] width 58 height 31
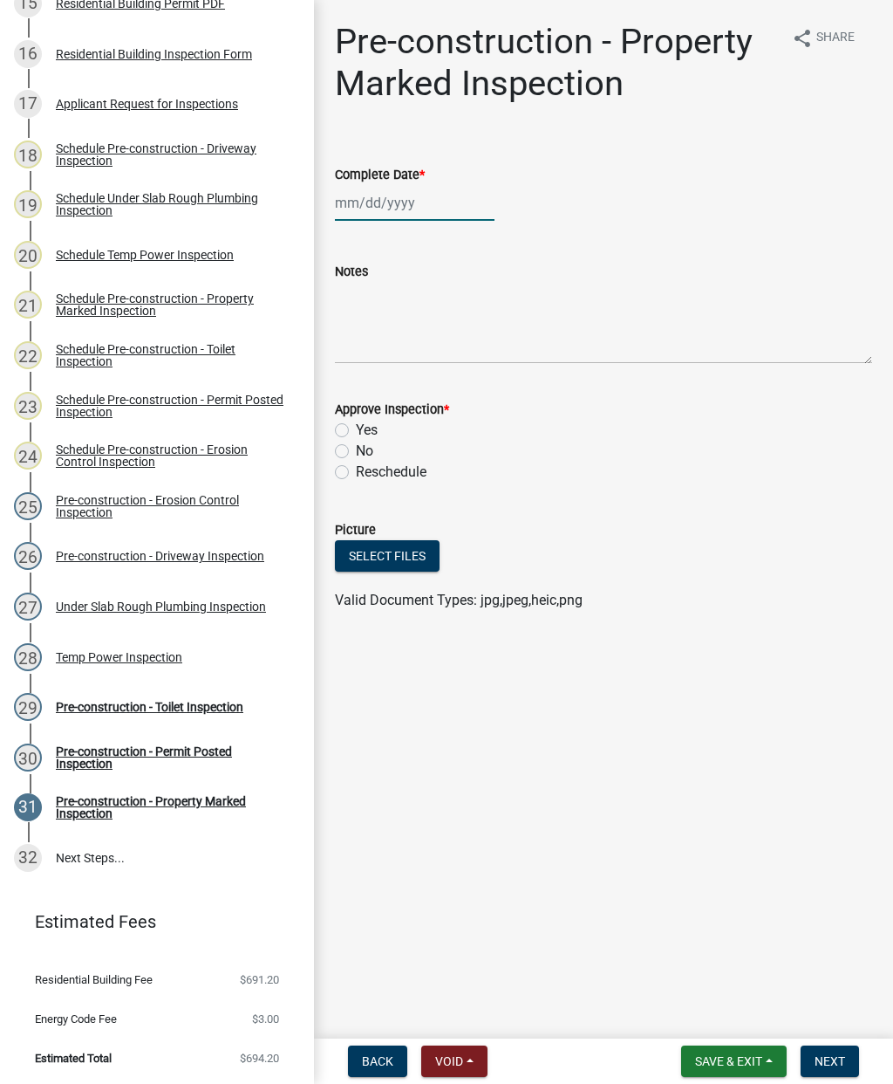
click at [416, 207] on div at bounding box center [415, 203] width 160 height 36
select select "9"
select select "2025"
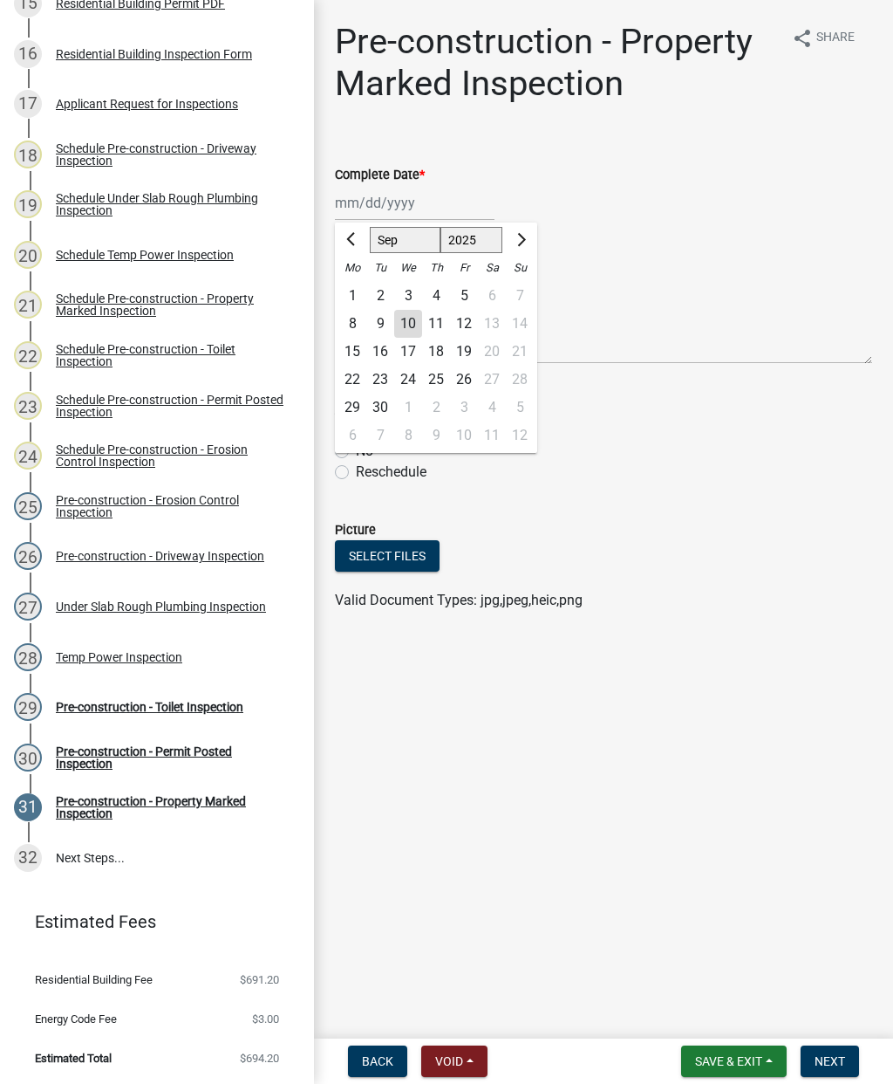
click at [426, 322] on div "11" at bounding box center [436, 324] width 28 height 28
type input "[DATE]"
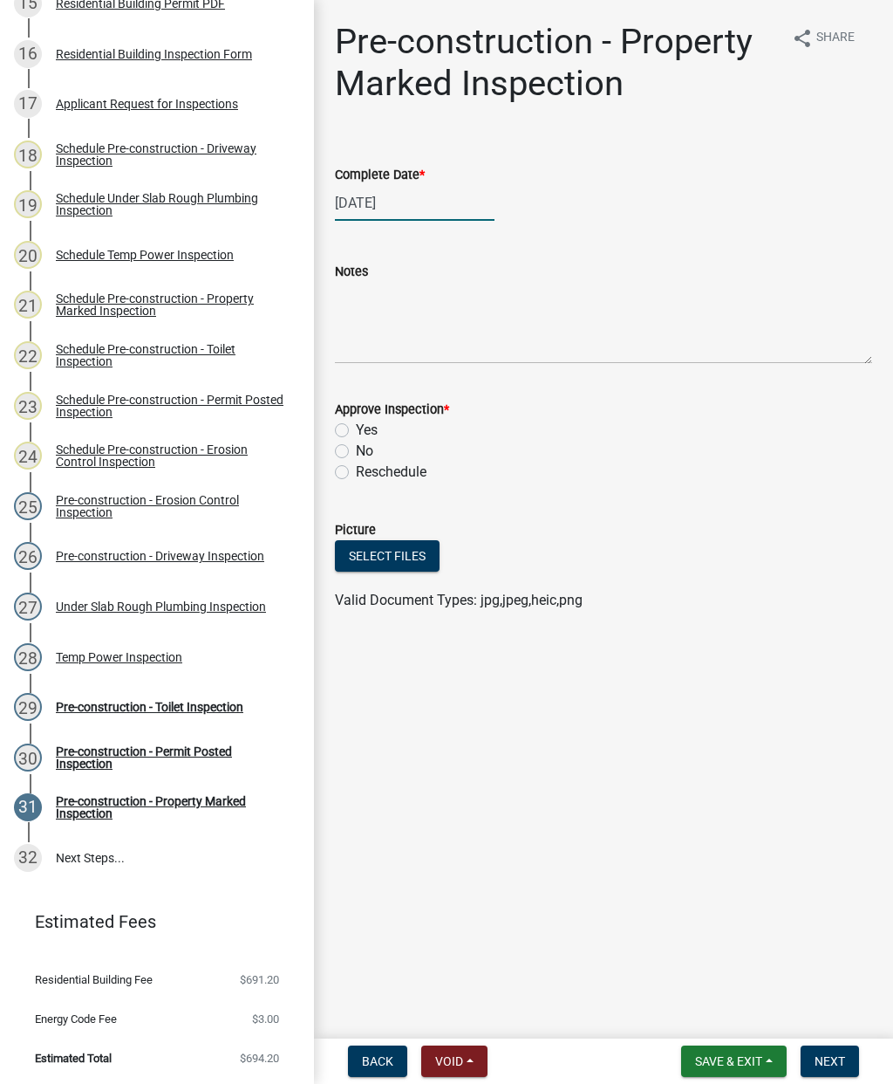
click at [407, 201] on div "[DATE]" at bounding box center [415, 203] width 160 height 36
select select "9"
select select "2025"
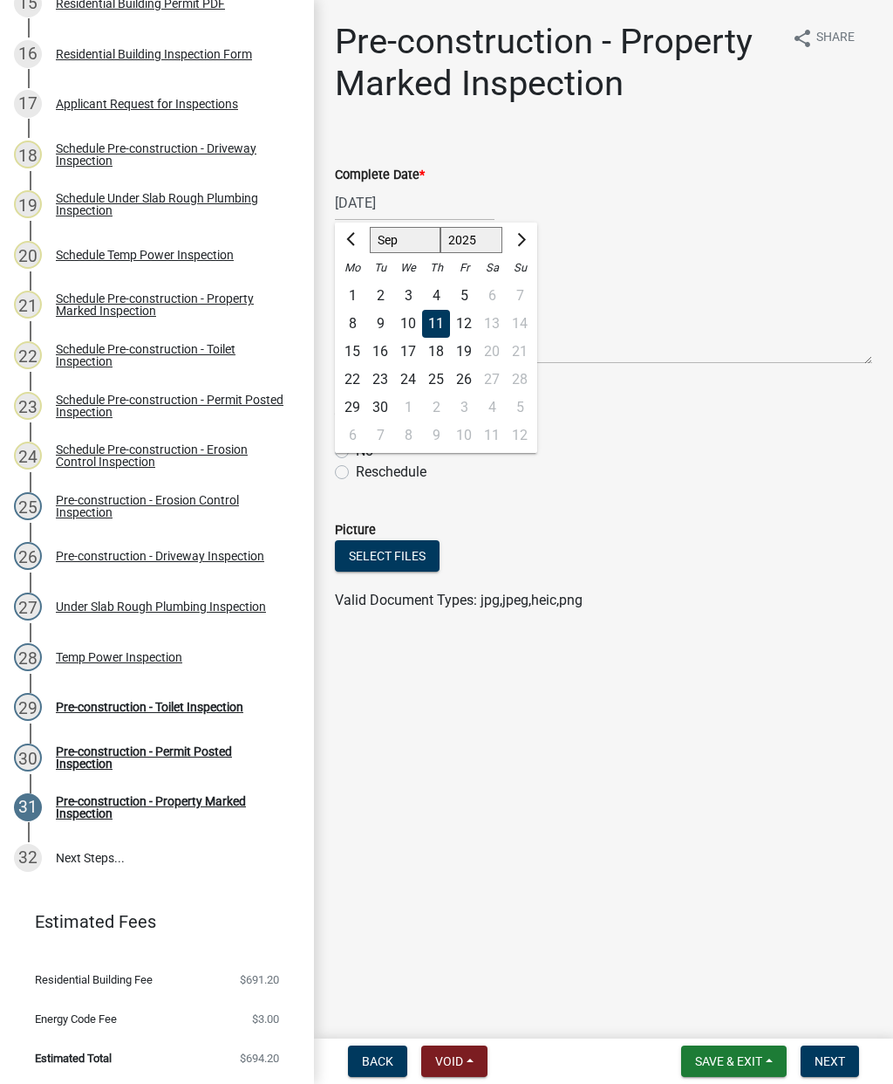
click at [407, 342] on div "17" at bounding box center [408, 352] width 28 height 28
type input "[DATE]"
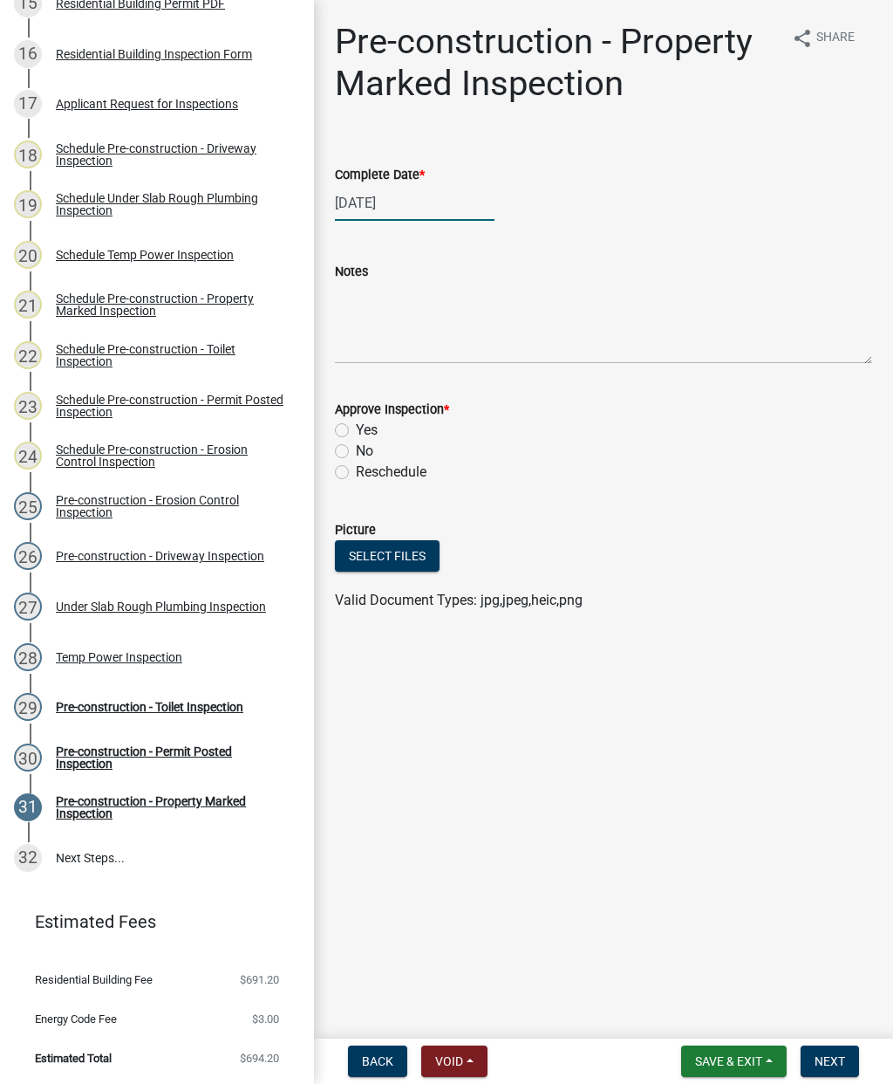
click at [402, 209] on div "[DATE]" at bounding box center [415, 203] width 160 height 36
select select "9"
select select "2025"
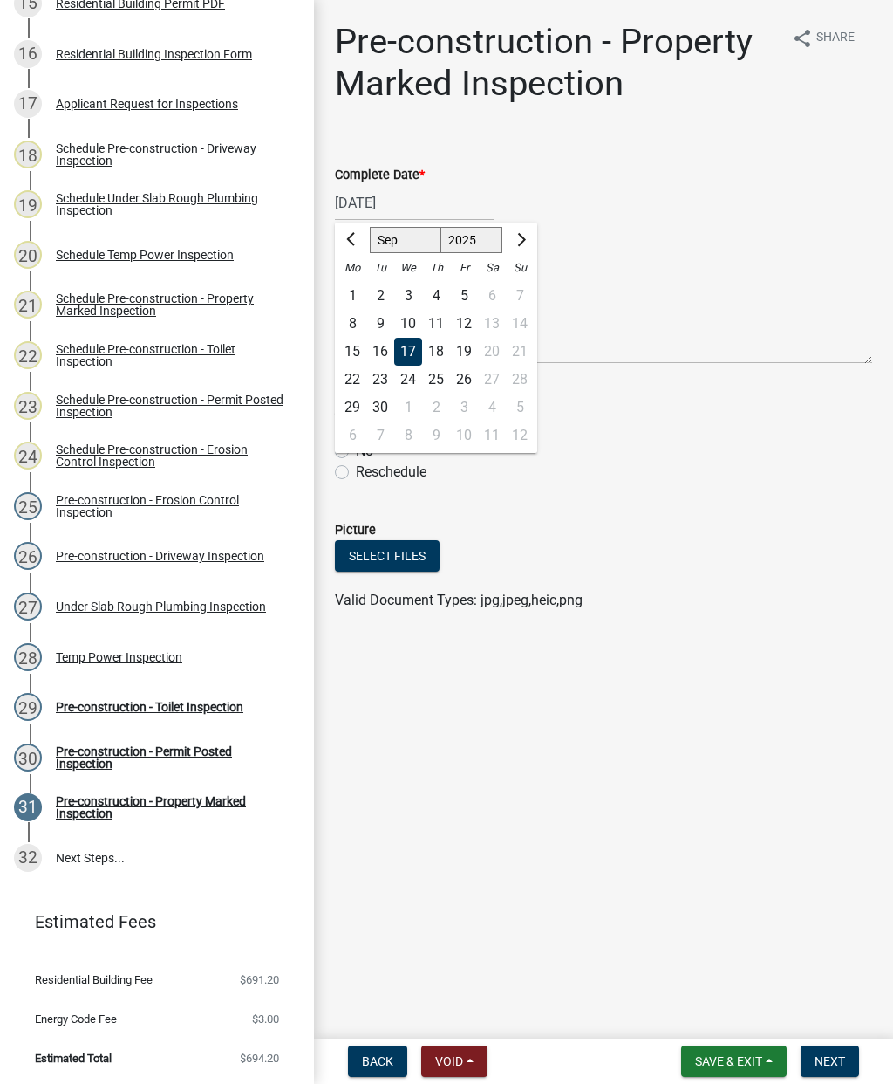
click at [421, 325] on div "10" at bounding box center [408, 324] width 28 height 28
type input "[DATE]"
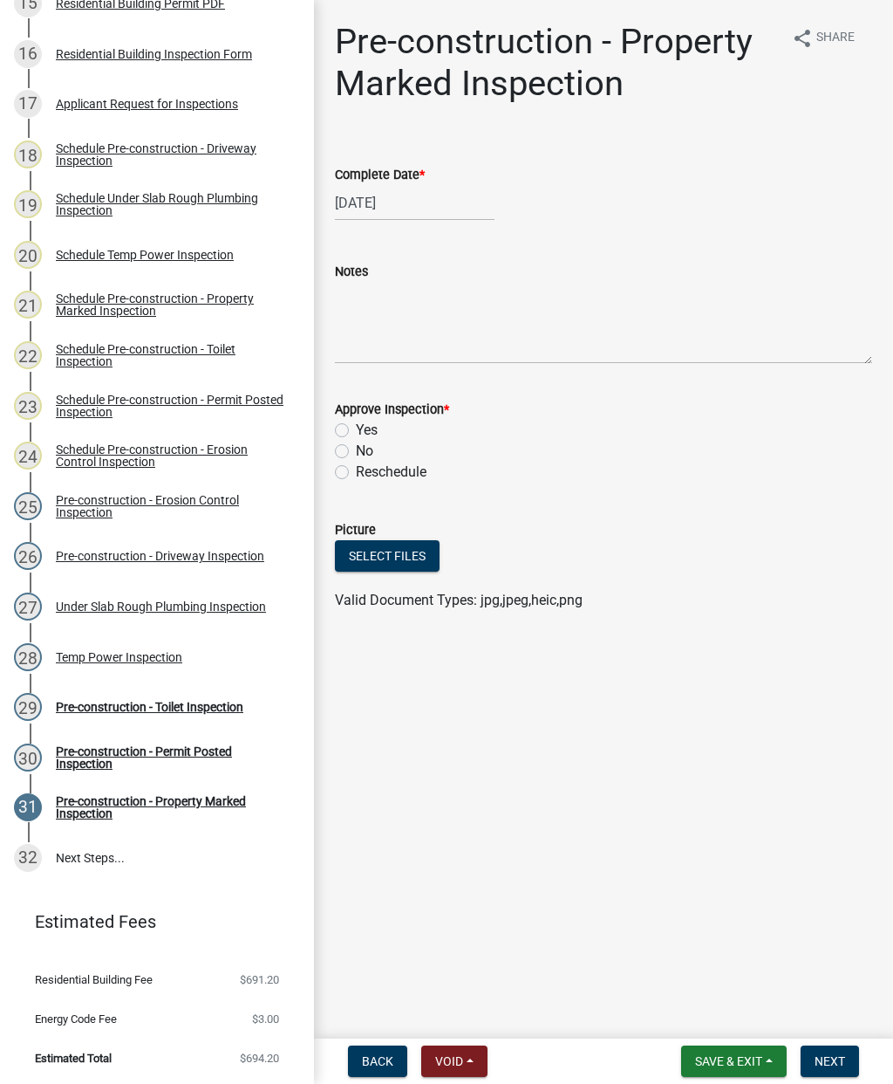
click at [350, 424] on div "Yes" at bounding box center [603, 430] width 537 height 21
click at [357, 428] on label "Yes" at bounding box center [367, 430] width 22 height 21
click at [357, 428] on input "Yes" at bounding box center [361, 425] width 11 height 11
radio input "true"
click at [847, 1057] on button "Next" at bounding box center [830, 1060] width 58 height 31
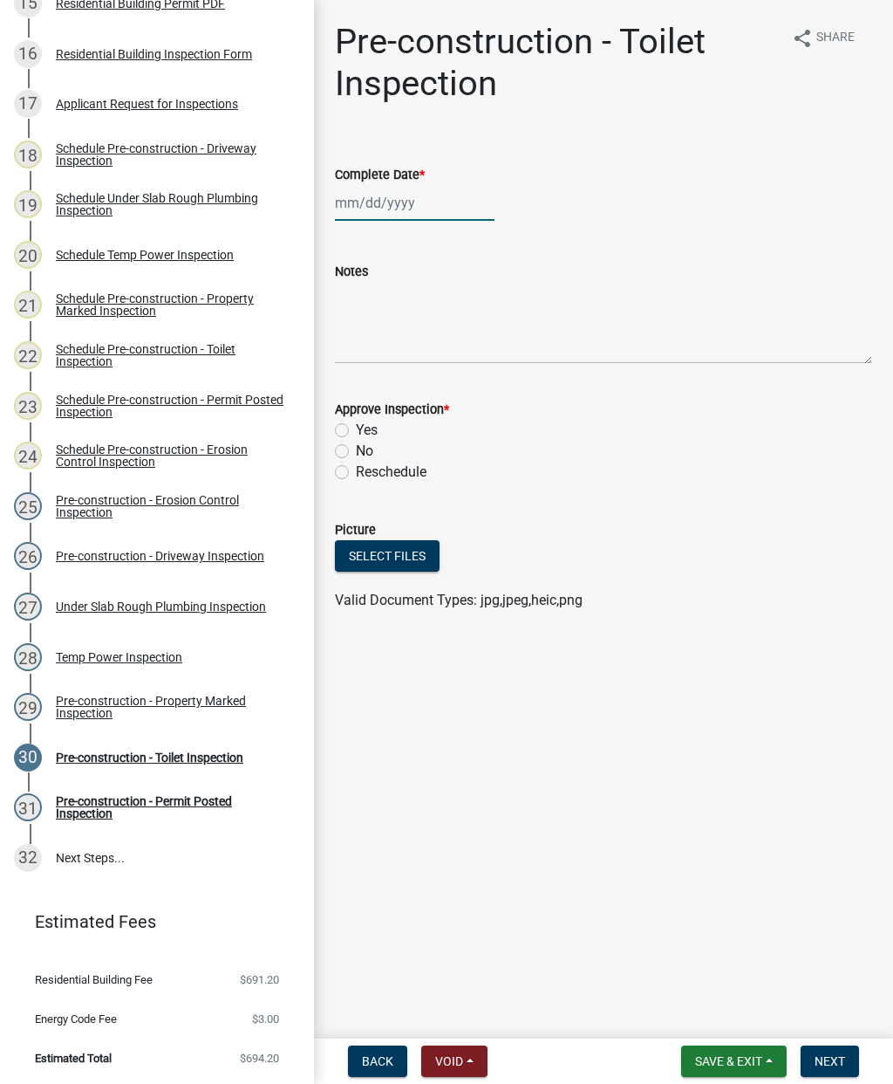
click at [382, 212] on div at bounding box center [415, 203] width 160 height 36
select select "9"
select select "2025"
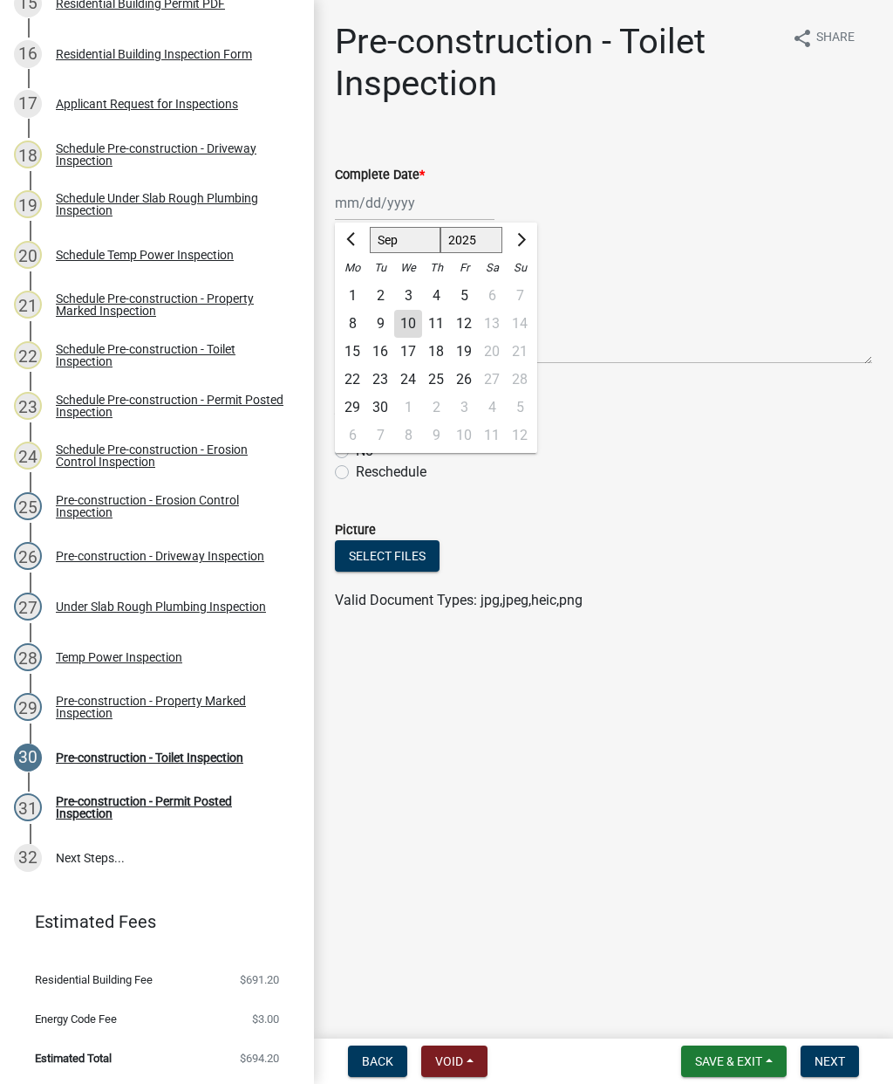
click at [408, 332] on div "10" at bounding box center [408, 324] width 28 height 28
type input "[DATE]"
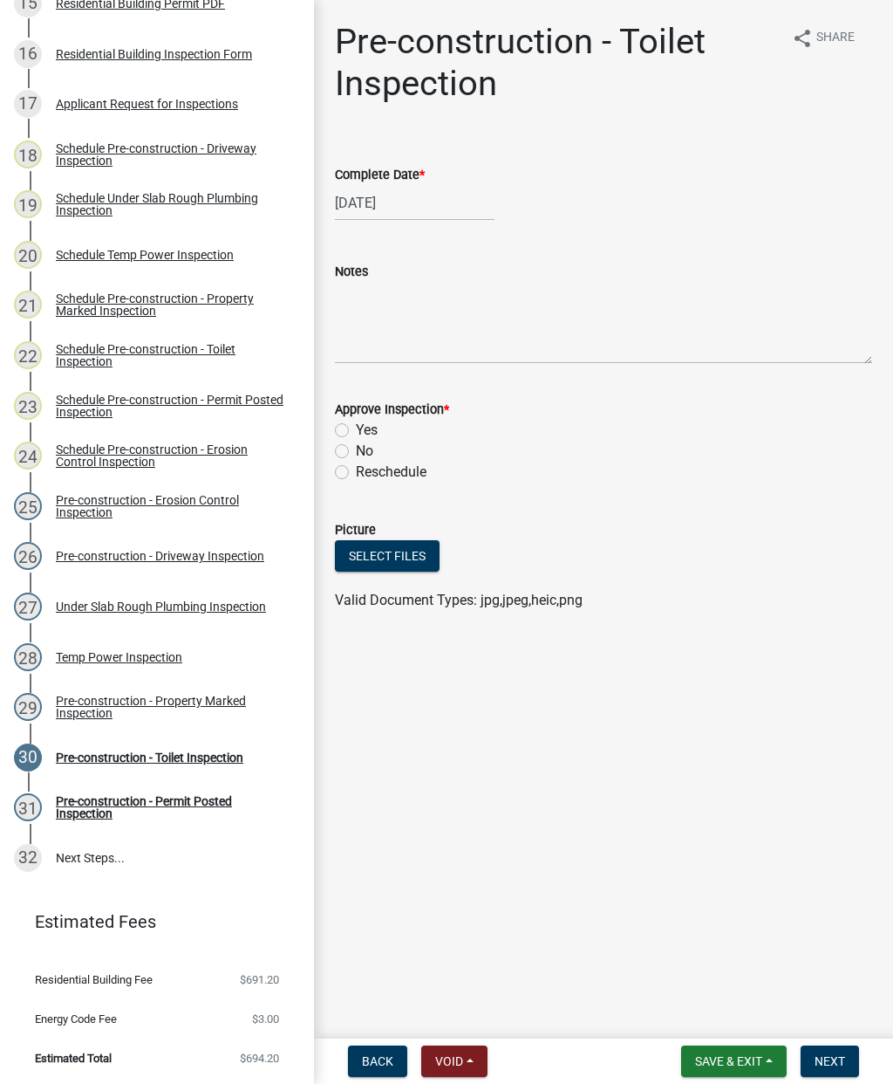
click at [356, 426] on label "Yes" at bounding box center [367, 430] width 22 height 21
click at [356, 426] on input "Yes" at bounding box center [361, 425] width 11 height 11
radio input "true"
click at [828, 1056] on span "Next" at bounding box center [830, 1061] width 31 height 14
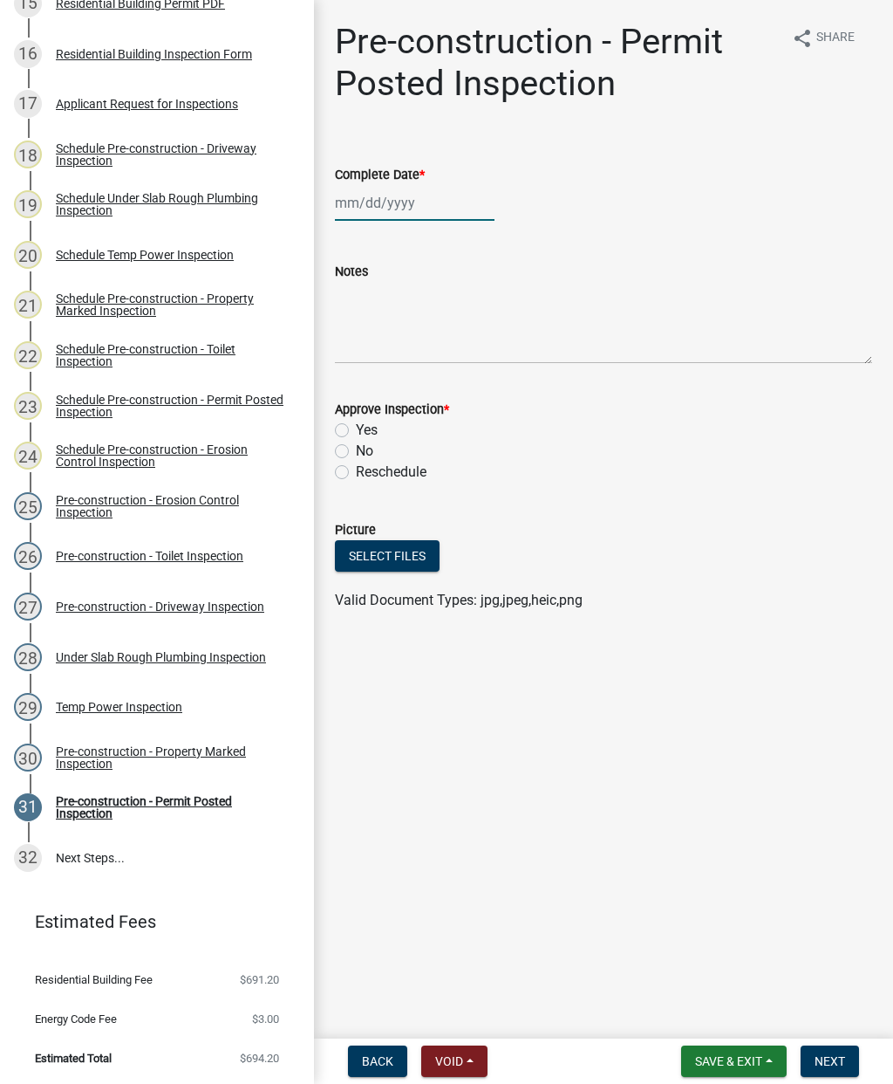
click at [380, 210] on div at bounding box center [415, 203] width 160 height 36
select select "9"
select select "2025"
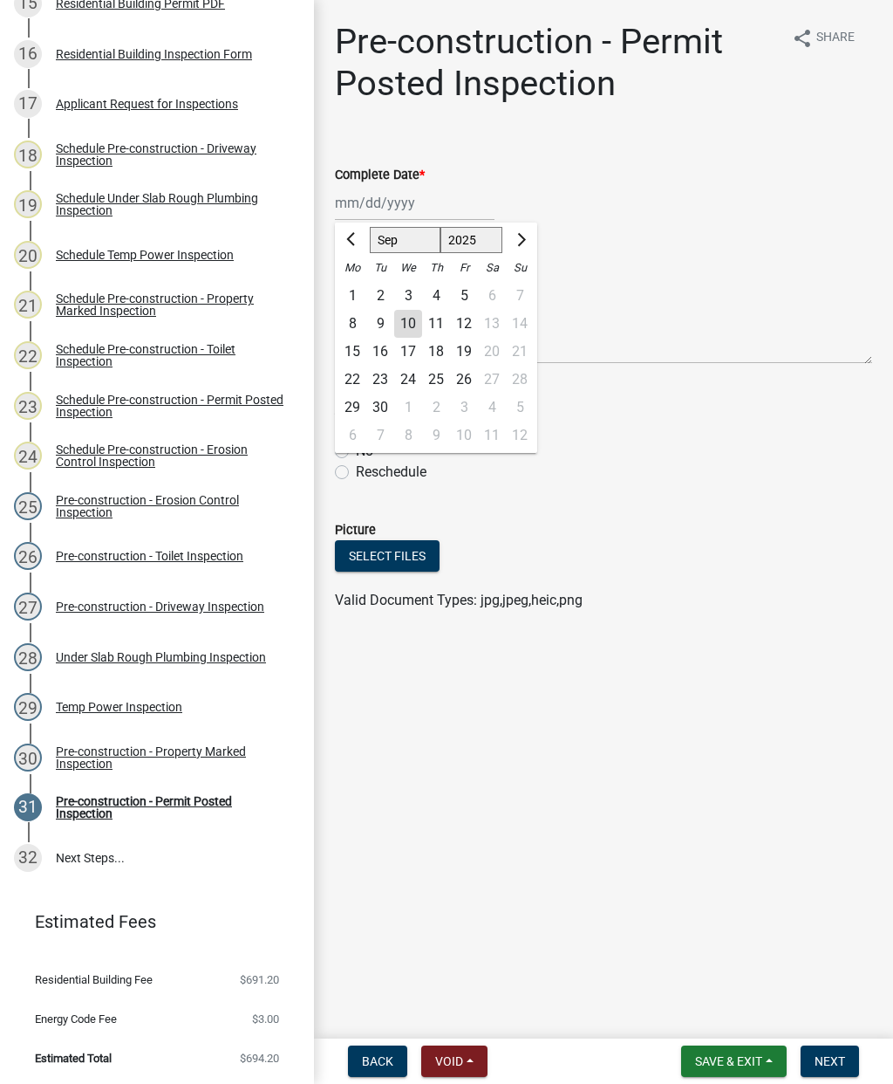
click at [400, 318] on div "10" at bounding box center [408, 324] width 28 height 28
type input "[DATE]"
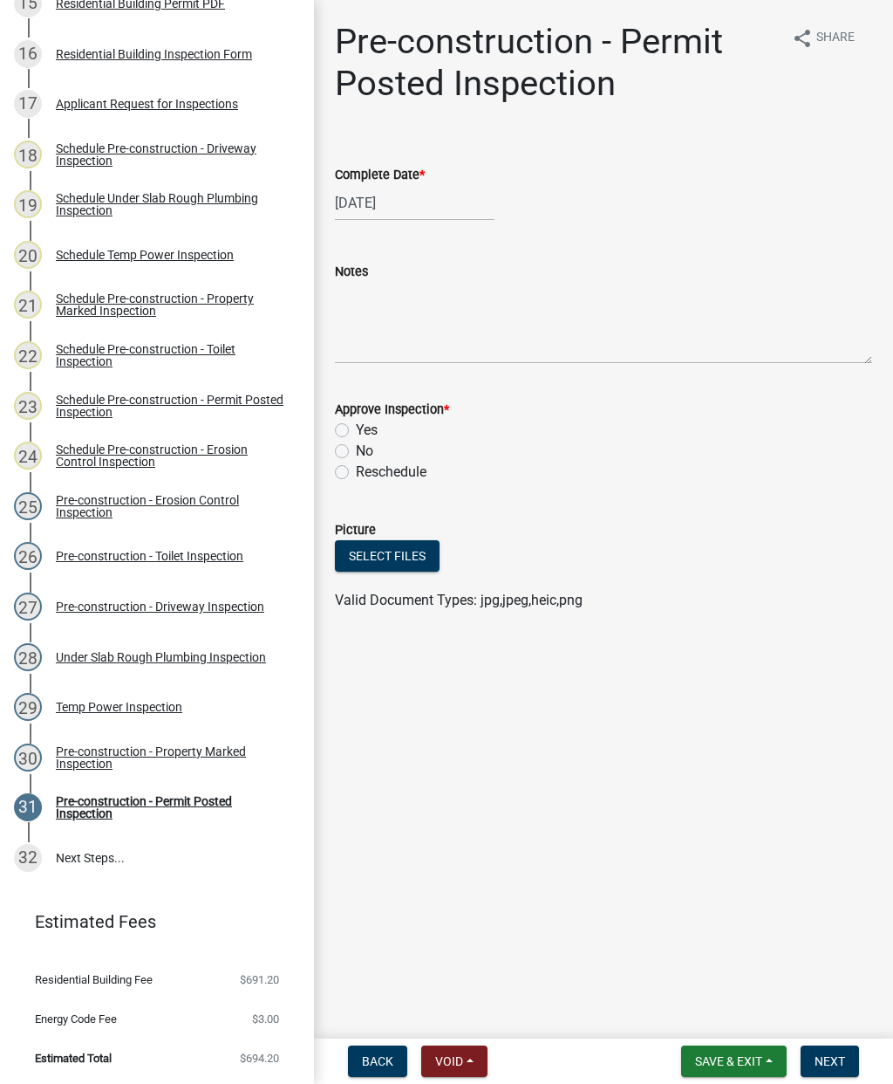
click at [356, 434] on label "Yes" at bounding box center [367, 430] width 22 height 21
click at [356, 431] on input "Yes" at bounding box center [361, 425] width 11 height 11
radio input "true"
click at [830, 1057] on span "Next" at bounding box center [830, 1061] width 31 height 14
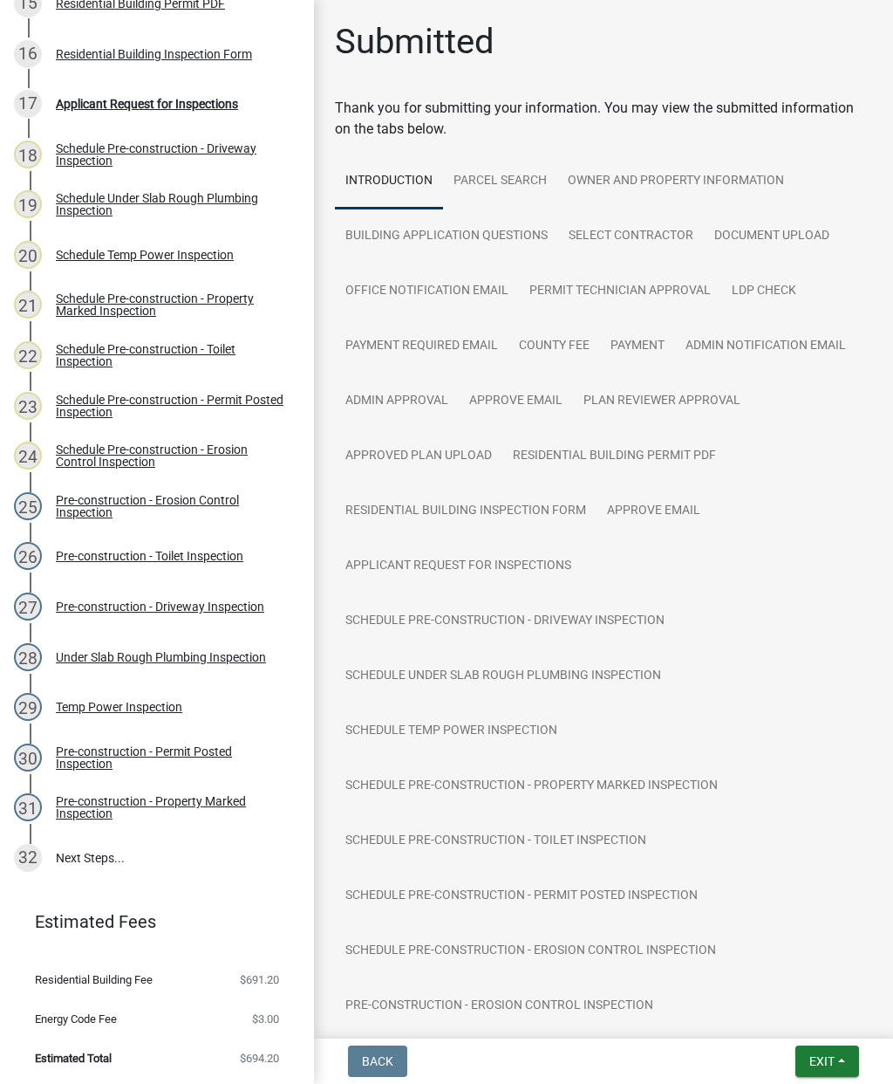
click at [825, 1068] on span "Exit" at bounding box center [822, 1061] width 25 height 14
click at [782, 1012] on button "Save & Exit" at bounding box center [791, 1016] width 140 height 42
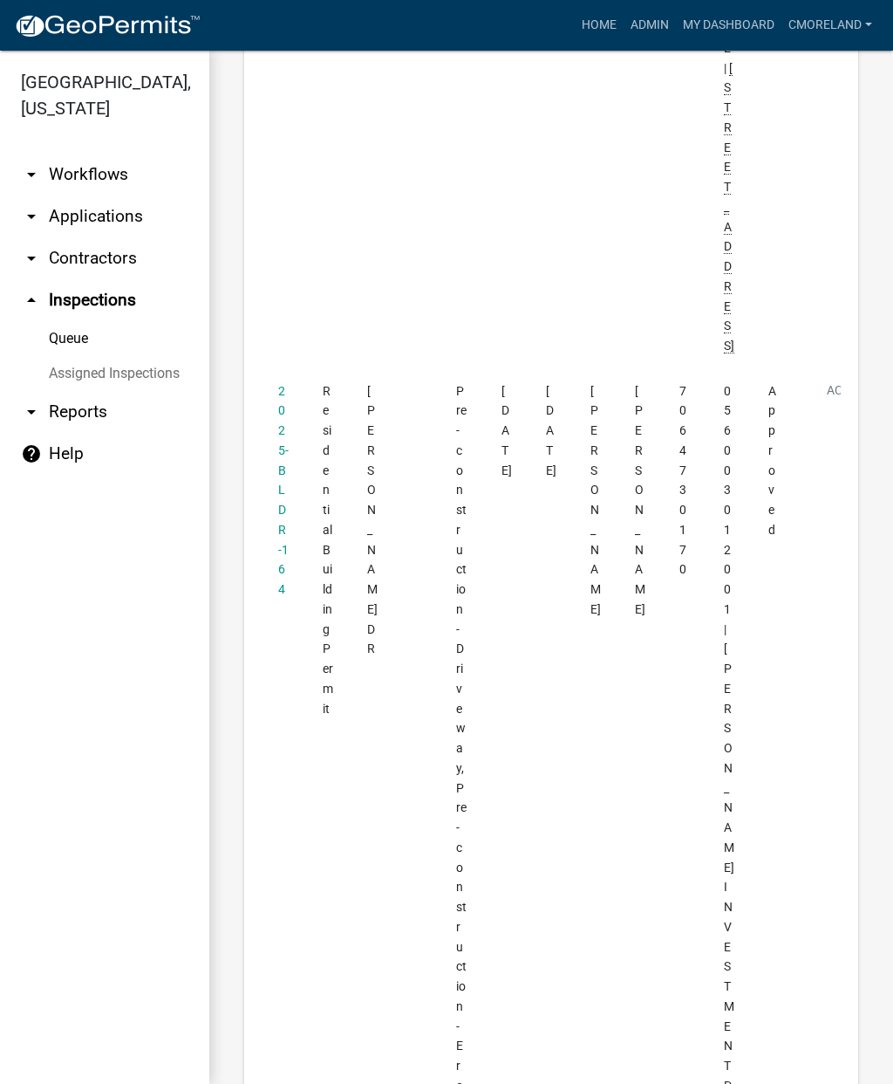
scroll to position [2871, 0]
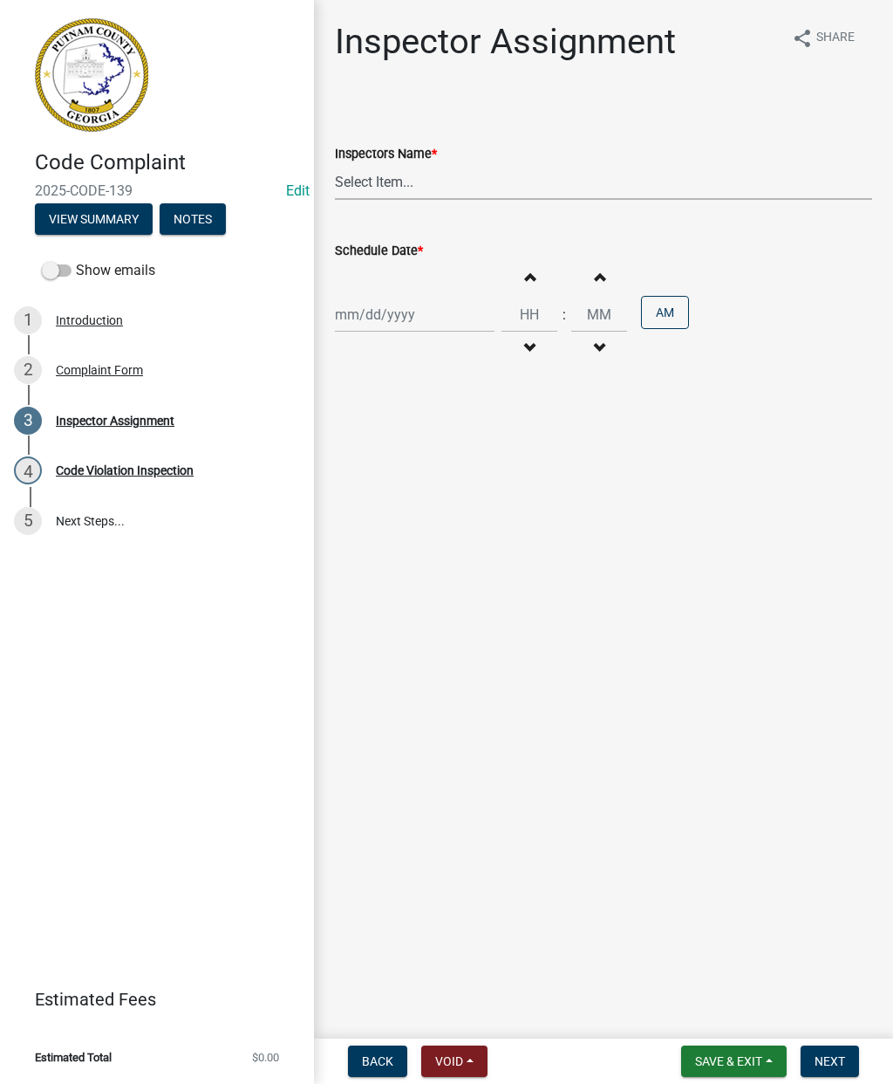
click at [532, 179] on select "Select Item... StephanieM (Stephanie Morris ) QGrissom (Quistan Jamal Grissom) …" at bounding box center [603, 182] width 537 height 36
select select "a0ea4169-8540-4a2c-b9f4-cf4c1ffdeb95"
click at [444, 322] on div at bounding box center [415, 315] width 160 height 36
select select "9"
select select "2025"
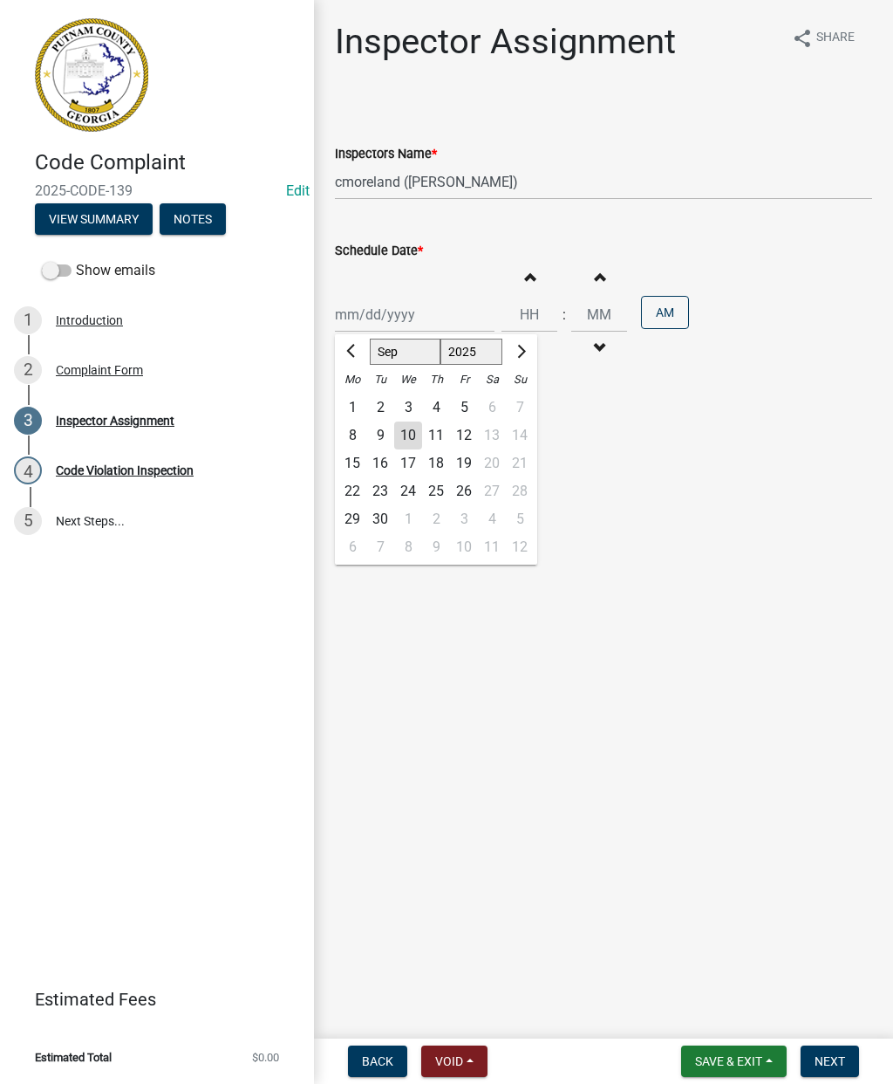
click at [417, 440] on div "10" at bounding box center [408, 435] width 28 height 28
type input "[DATE]"
click at [851, 1063] on button "Next" at bounding box center [830, 1060] width 58 height 31
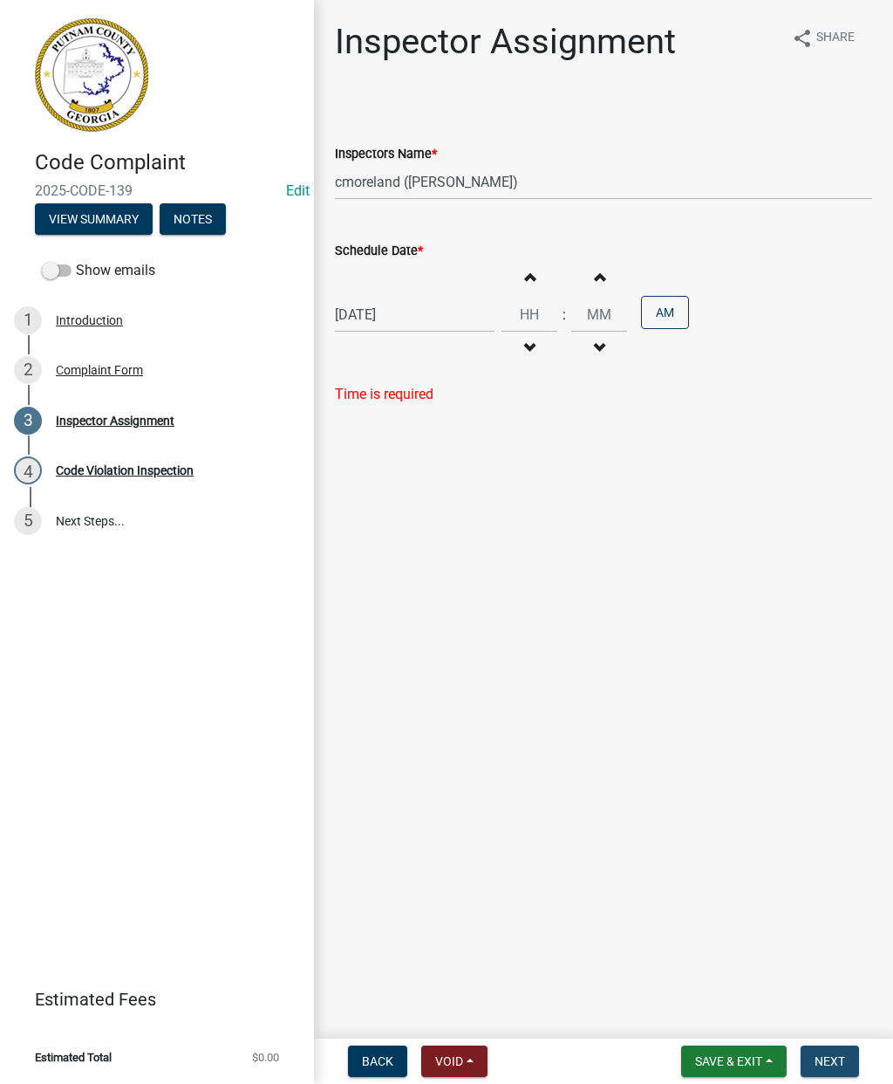
click at [842, 1057] on span "Next" at bounding box center [830, 1061] width 31 height 14
click at [835, 1049] on button "Next" at bounding box center [830, 1060] width 58 height 31
click at [516, 308] on input "Hours" at bounding box center [530, 315] width 56 height 36
click at [597, 315] on input "Minutes" at bounding box center [599, 315] width 56 height 36
type input "03"
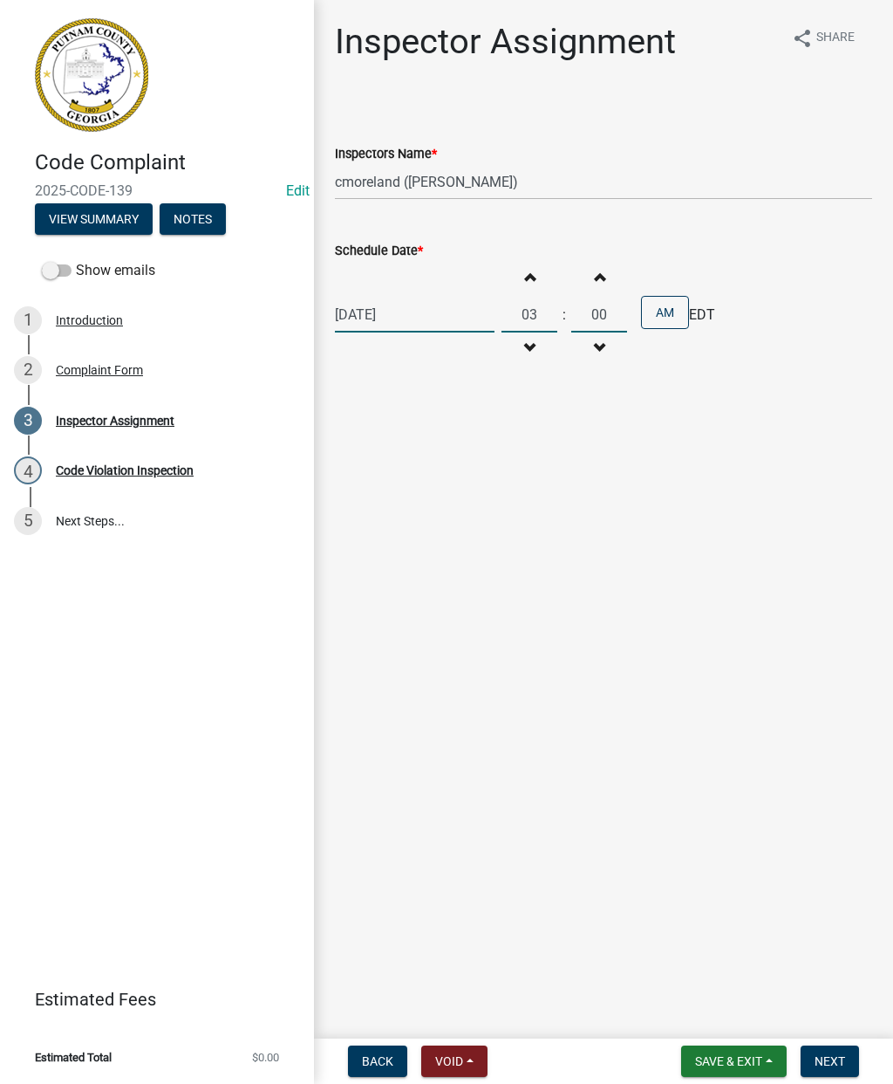
click at [571, 301] on input "00" at bounding box center [599, 315] width 56 height 36
click at [592, 286] on button "Increment minutes" at bounding box center [599, 276] width 37 height 31
click at [592, 318] on input "01" at bounding box center [599, 315] width 56 height 36
type input "0"
type input "30"
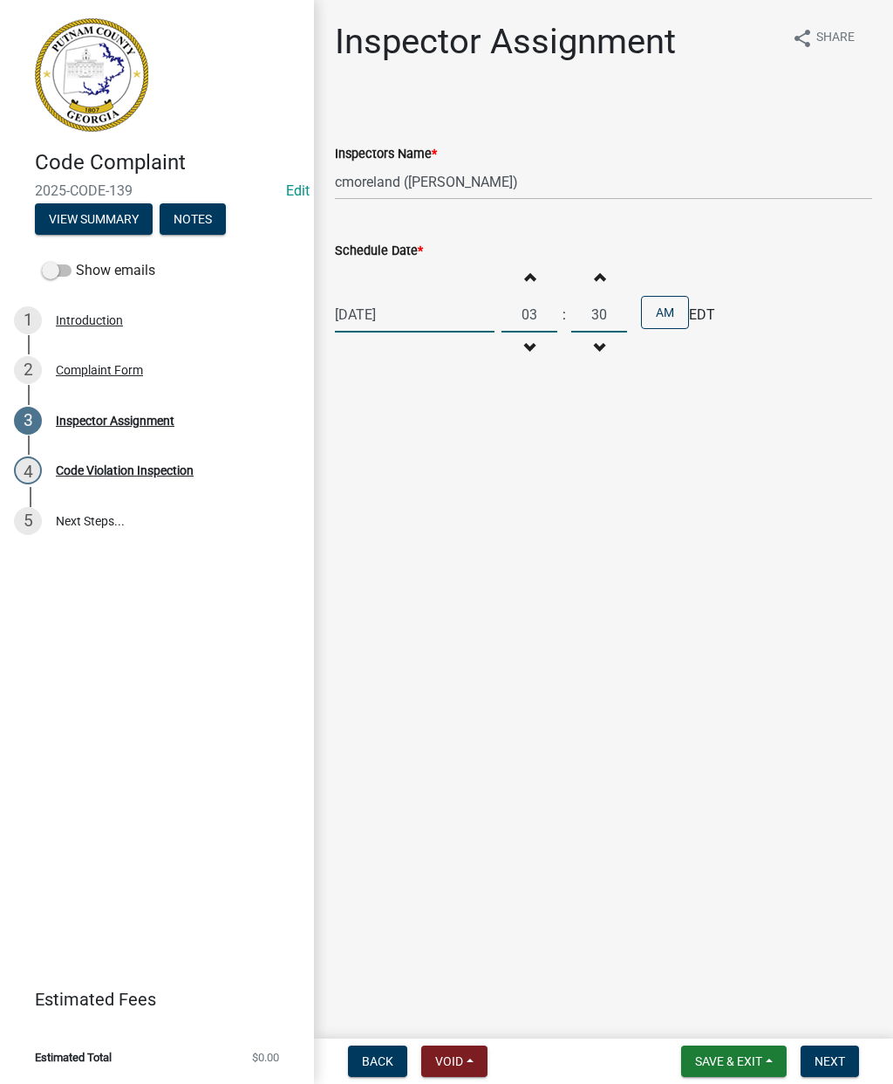
click at [670, 307] on button "AM" at bounding box center [665, 312] width 48 height 33
click at [845, 1056] on button "Next" at bounding box center [830, 1060] width 58 height 31
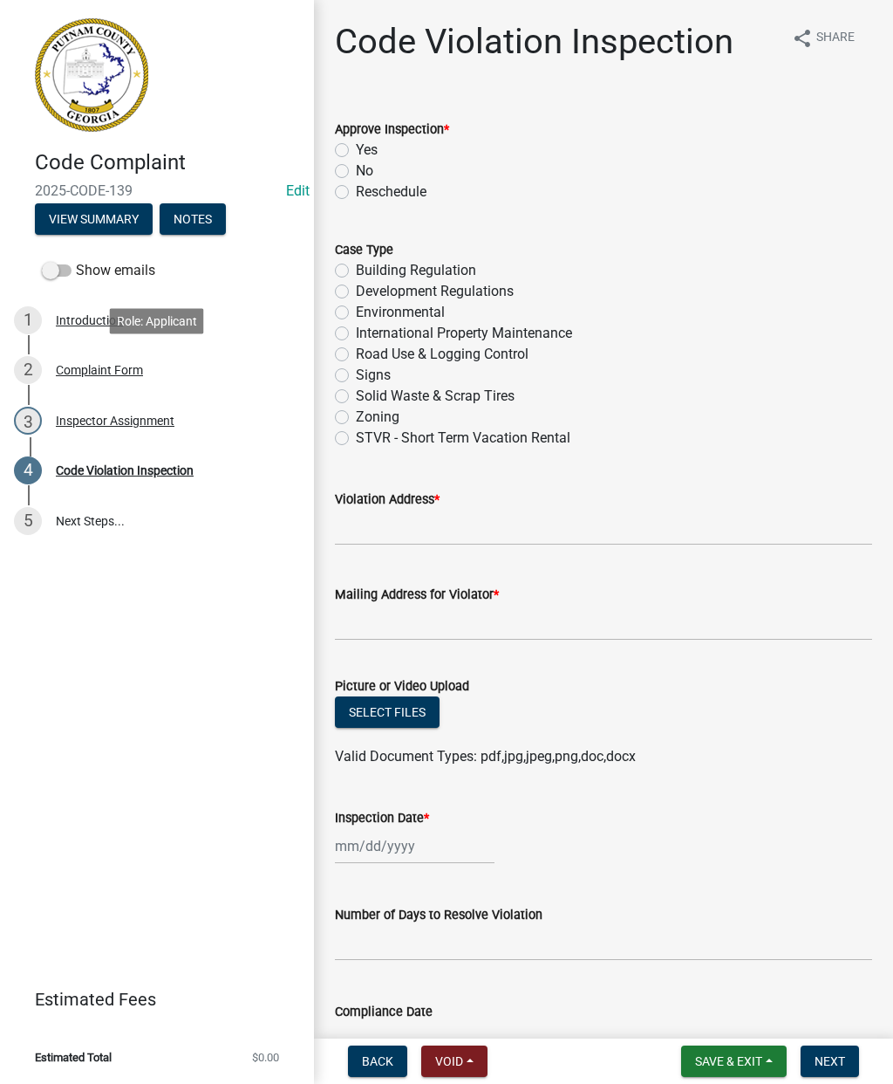
click at [107, 370] on div "Complaint Form" at bounding box center [99, 370] width 87 height 12
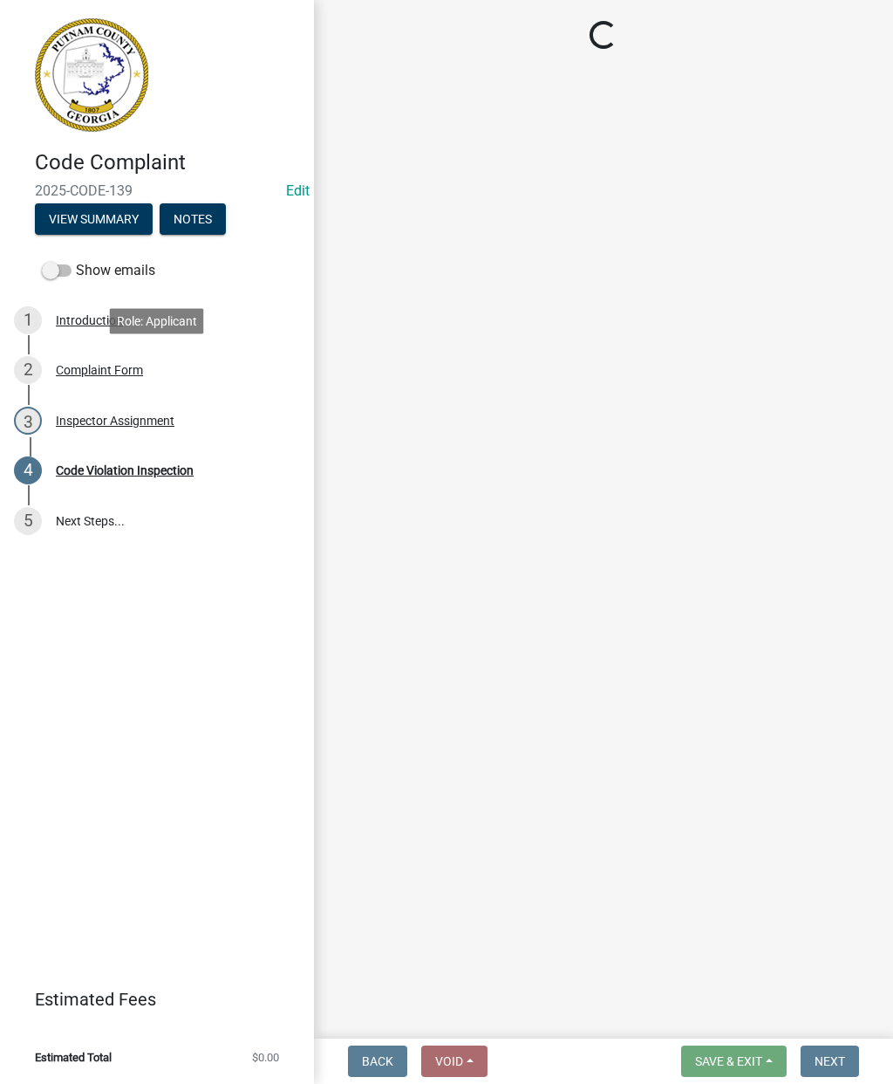
select select "76170ab1-b25a-468b-8231-d5eb0e85b261"
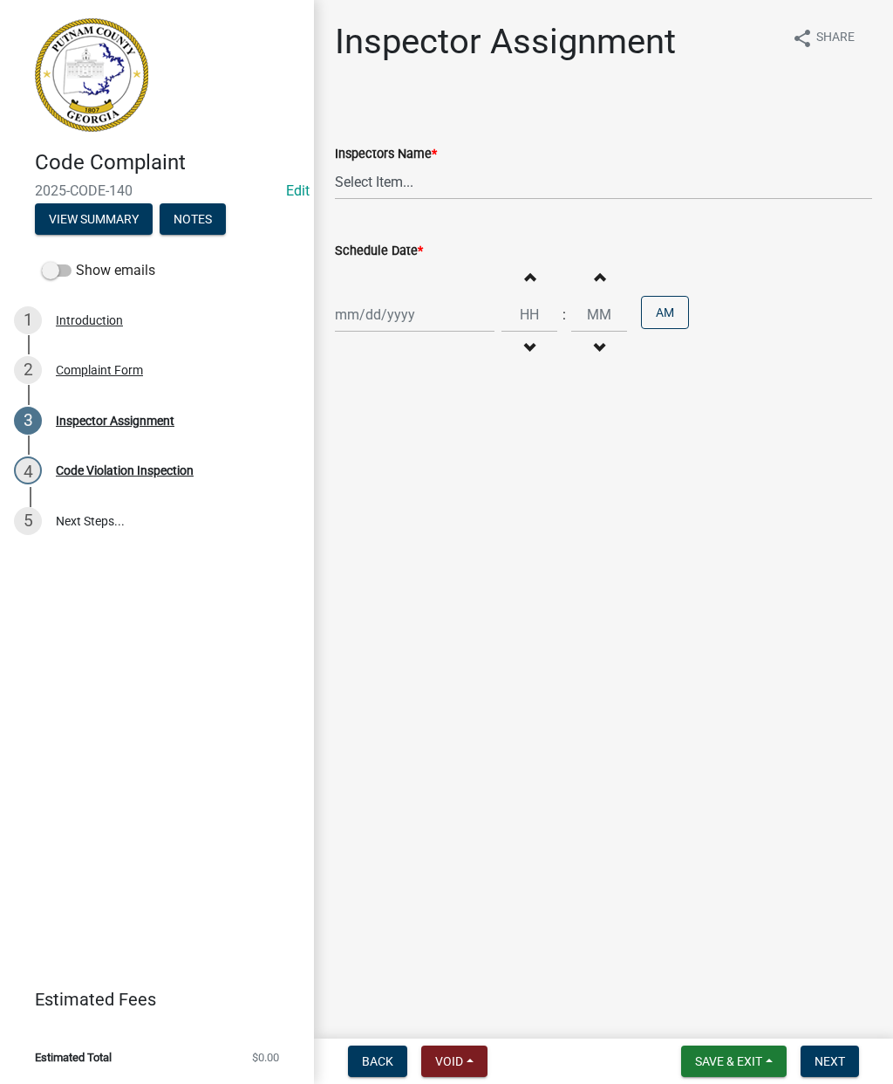
click at [121, 372] on div "Complaint Form" at bounding box center [99, 370] width 87 height 12
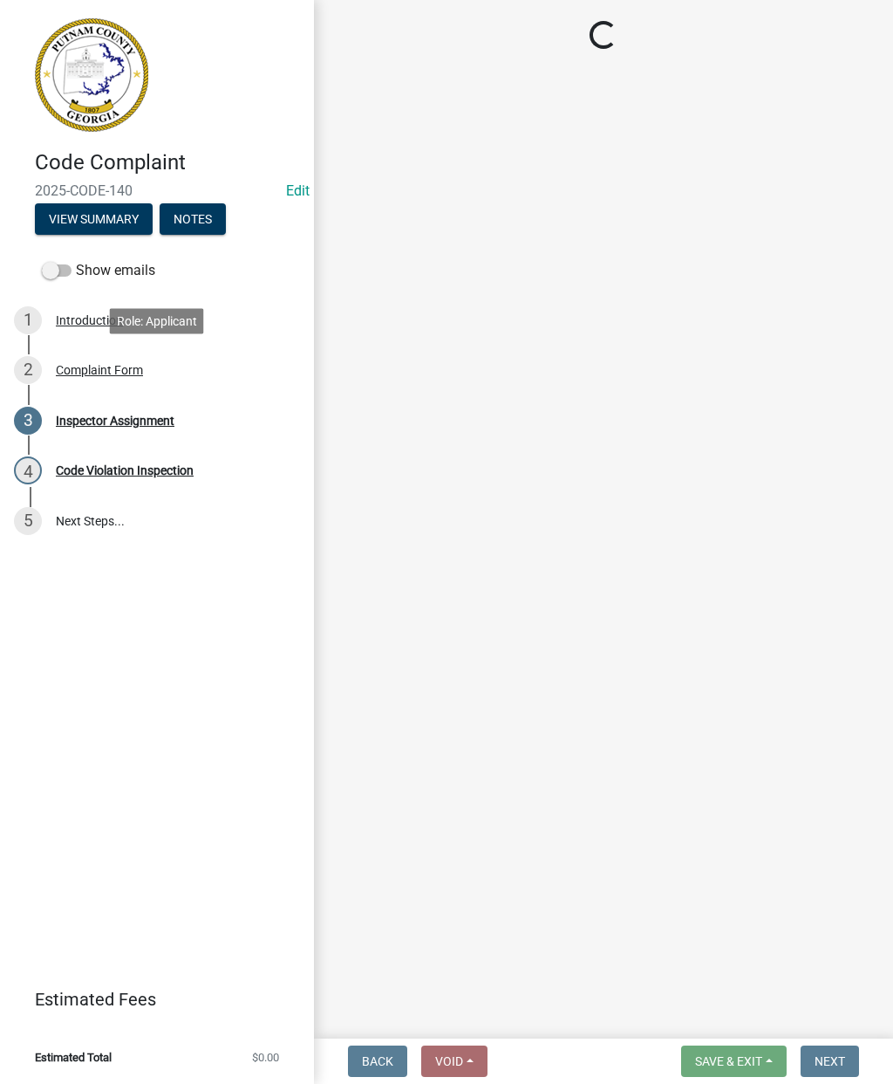
select select "76170ab1-b25a-468b-8231-d5eb0e85b261"
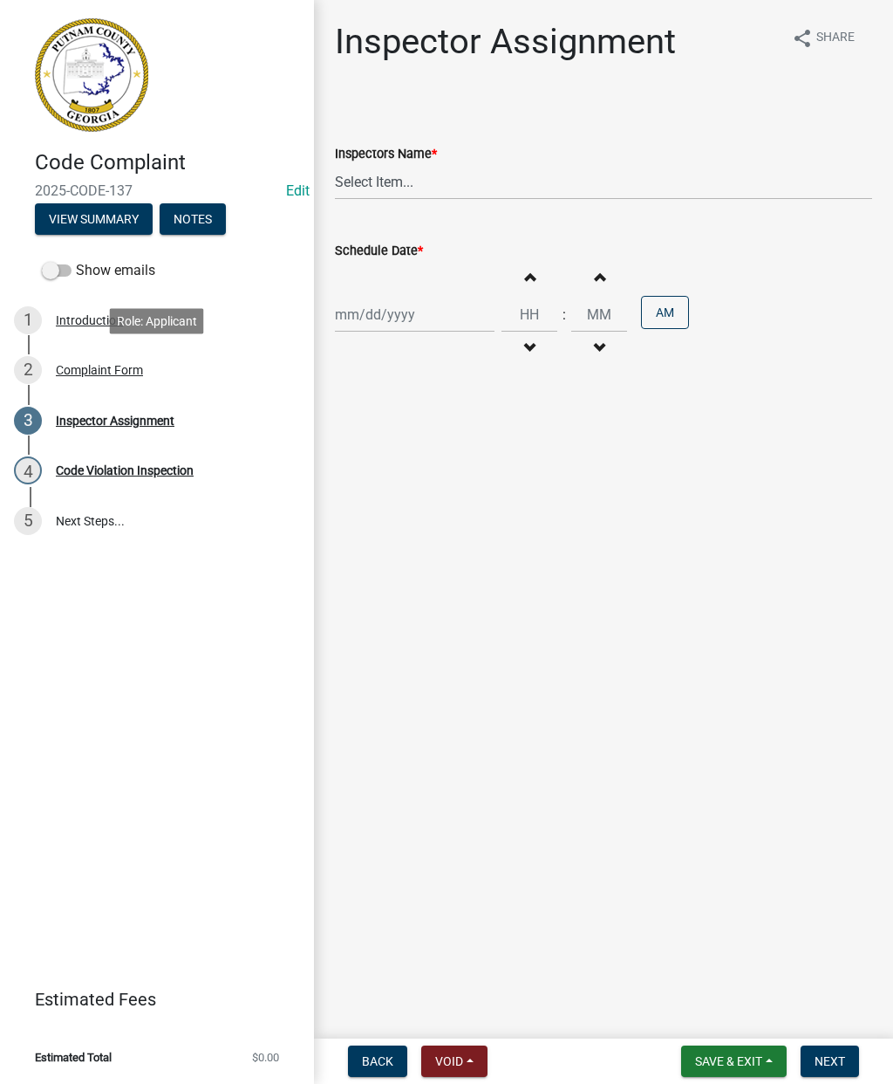
click at [99, 366] on div "Complaint Form" at bounding box center [99, 370] width 87 height 12
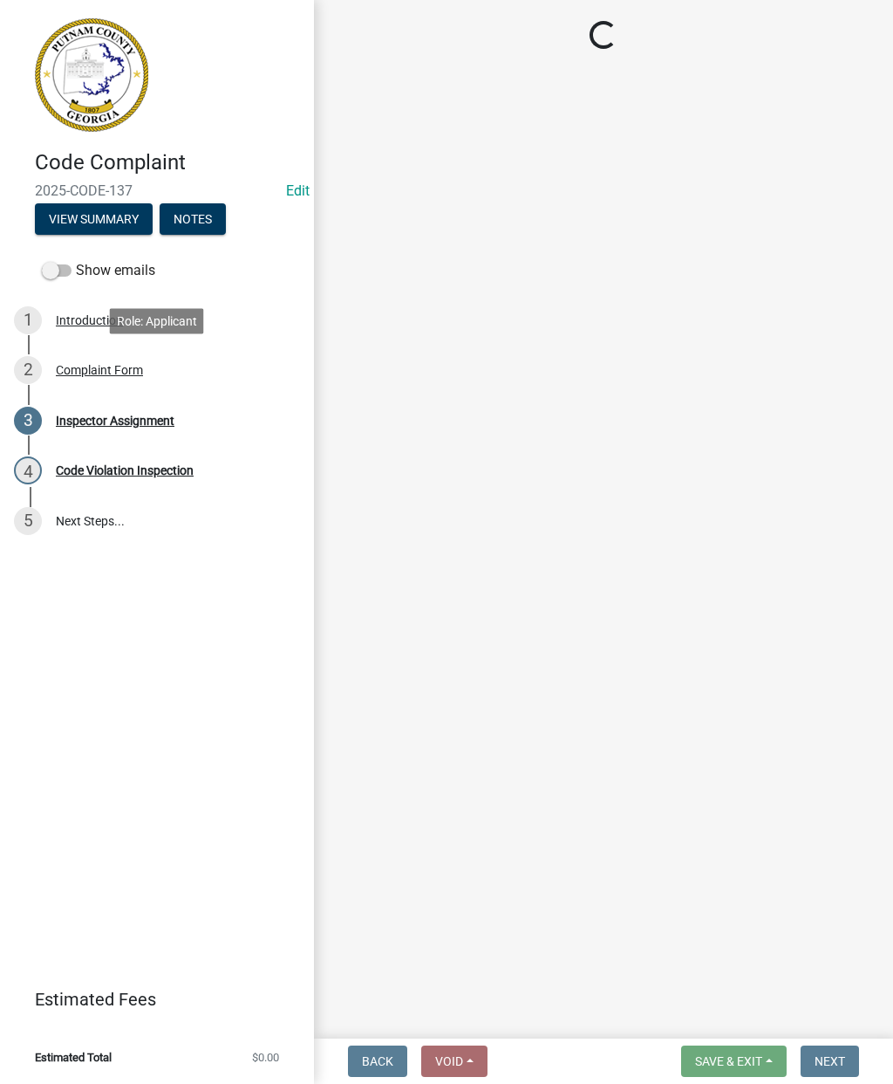
select select "76170ab1-b25a-468b-8231-d5eb0e85b261"
